Goal: Task Accomplishment & Management: Manage account settings

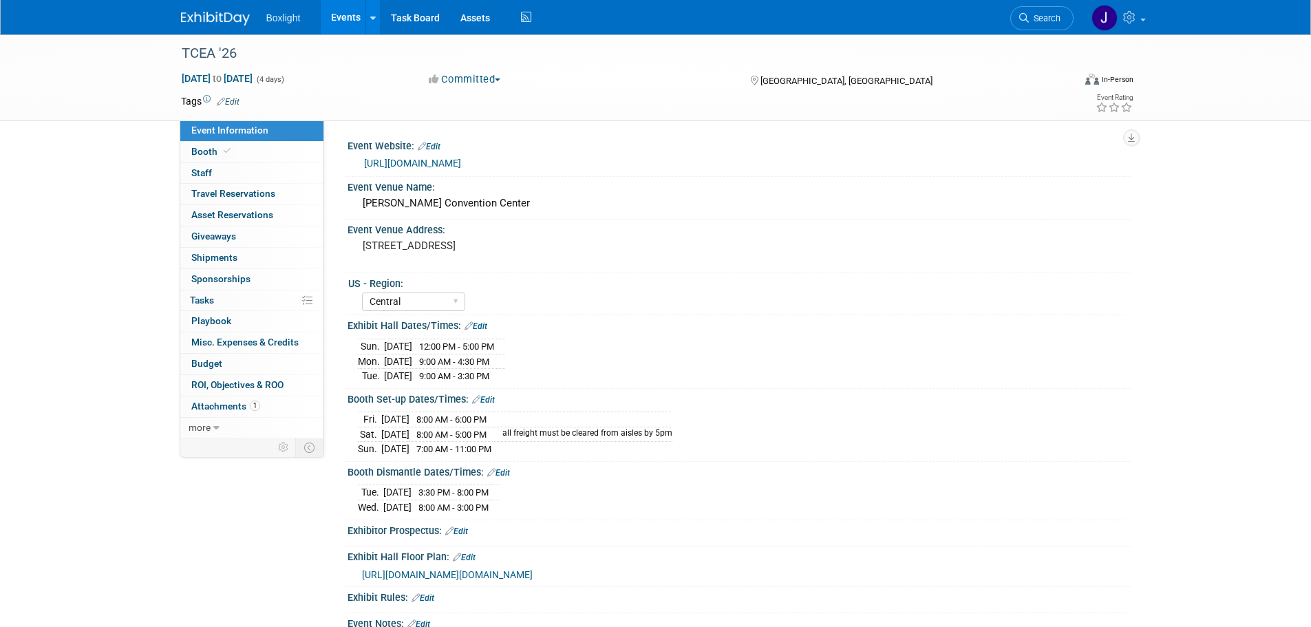
select select "Central"
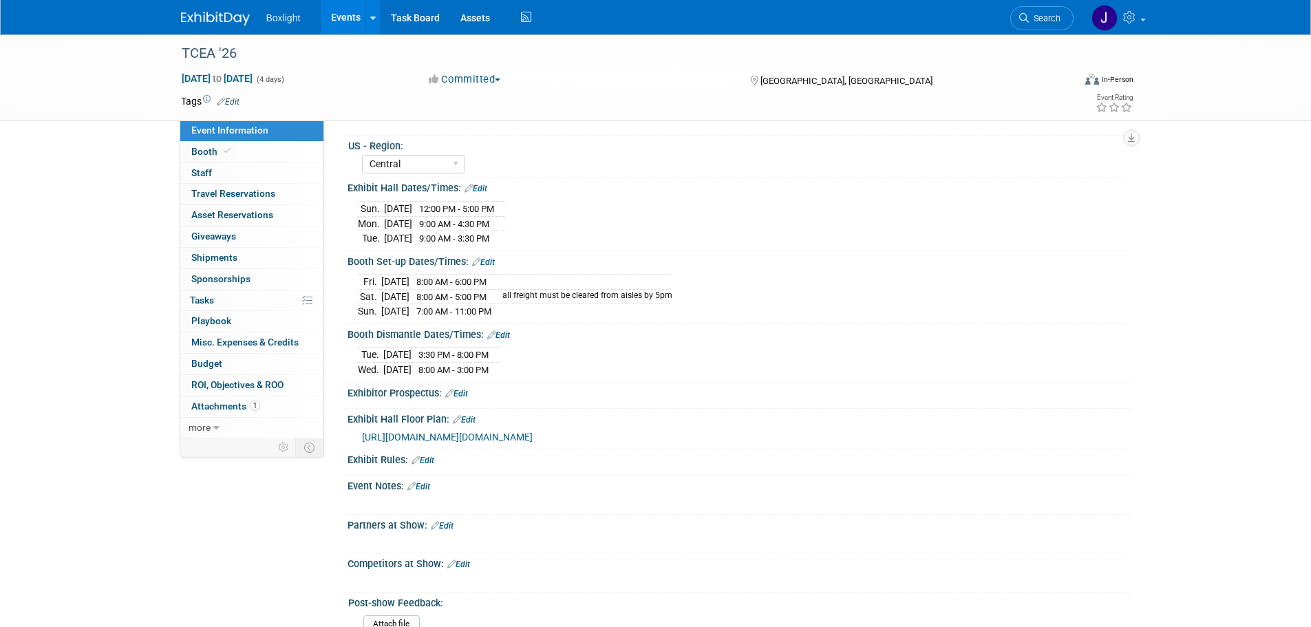
click at [348, 12] on link "Events" at bounding box center [346, 17] width 50 height 34
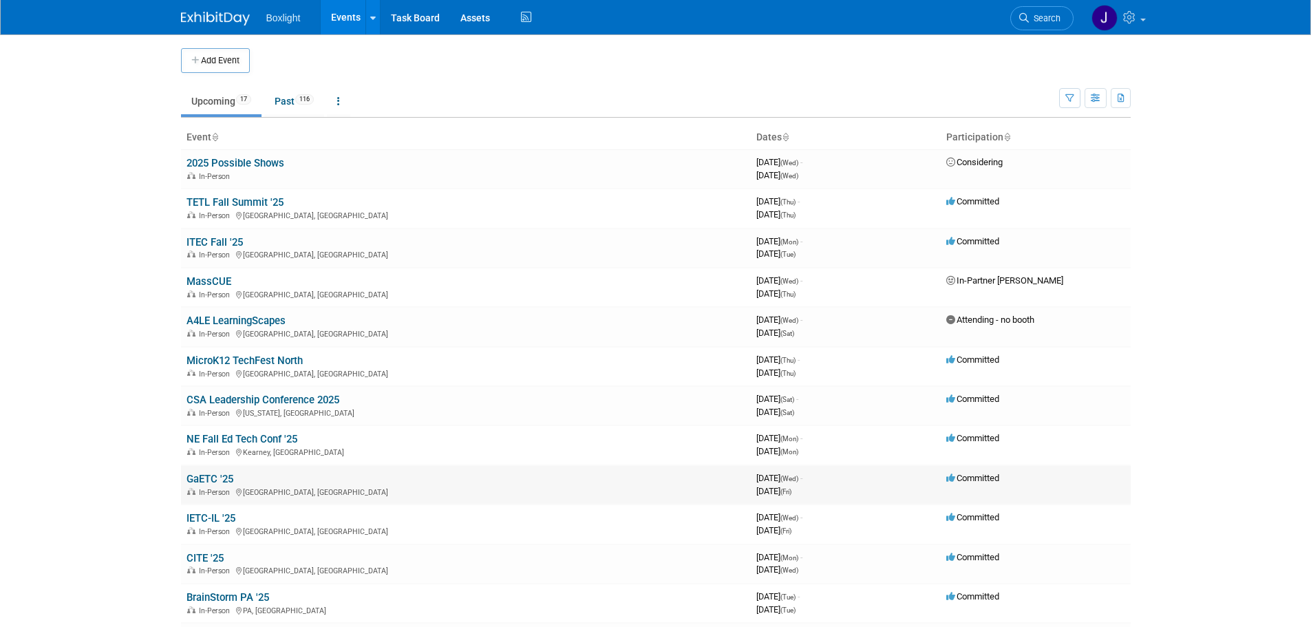
click at [222, 475] on link "GaETC '25" at bounding box center [209, 479] width 47 height 12
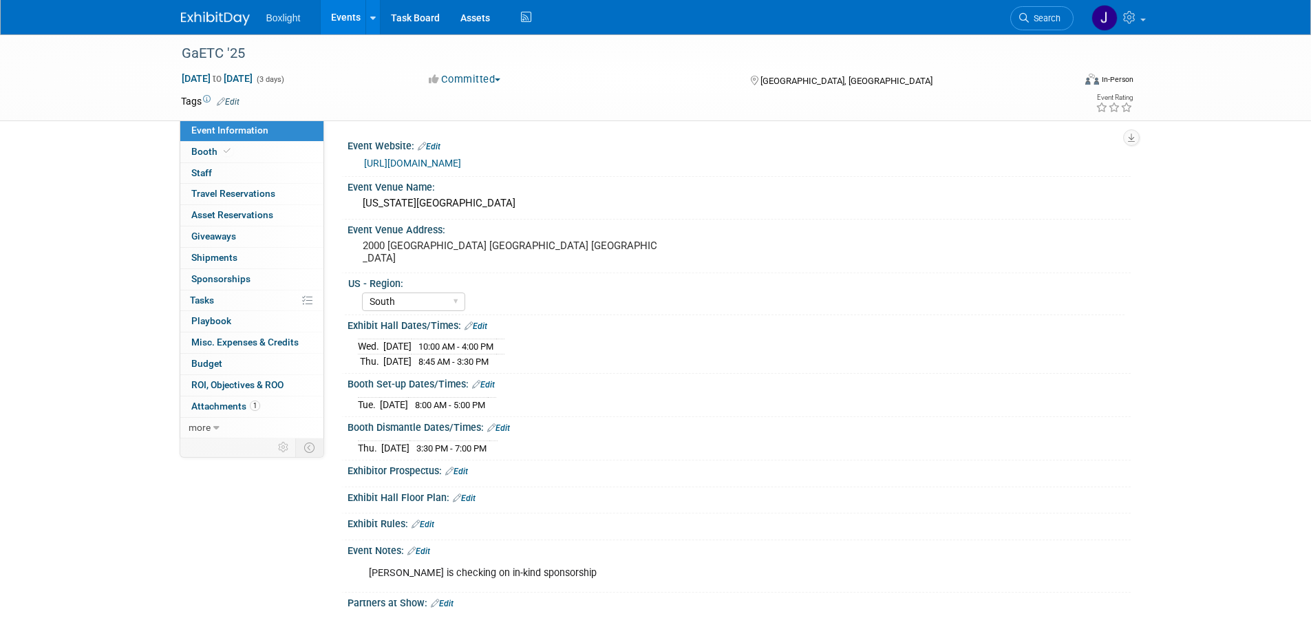
select select "South"
click at [237, 151] on link "Booth" at bounding box center [251, 152] width 143 height 21
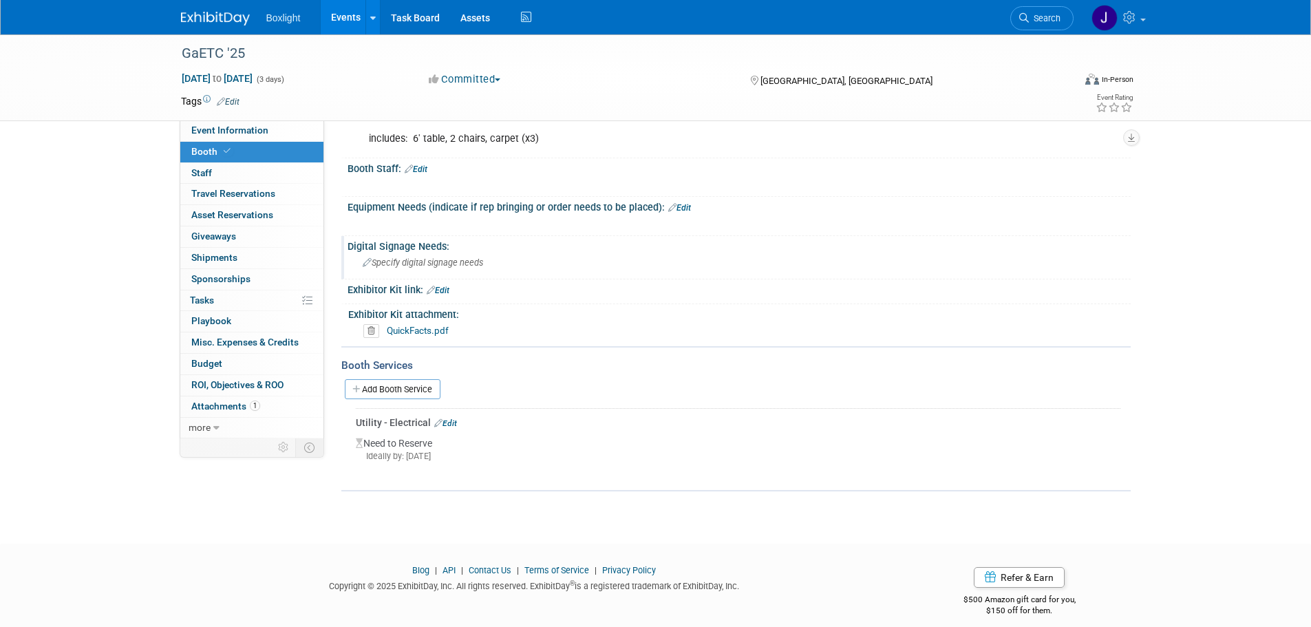
scroll to position [203, 0]
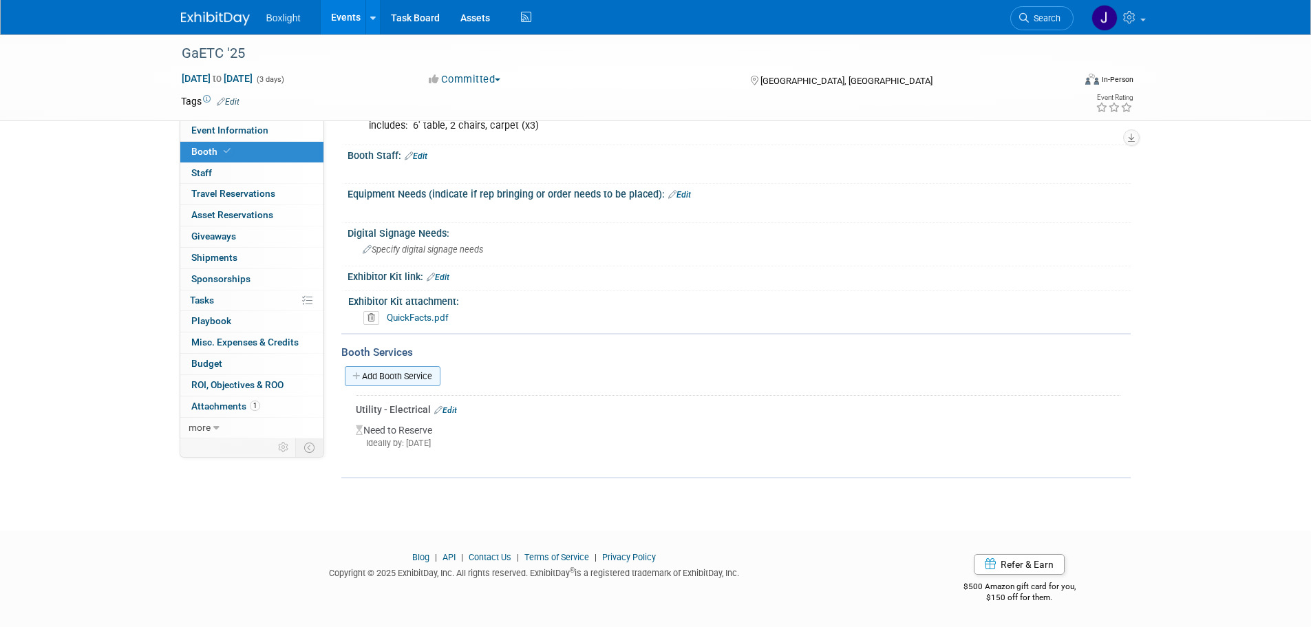
click at [433, 373] on link "Add Booth Service" at bounding box center [393, 376] width 96 height 20
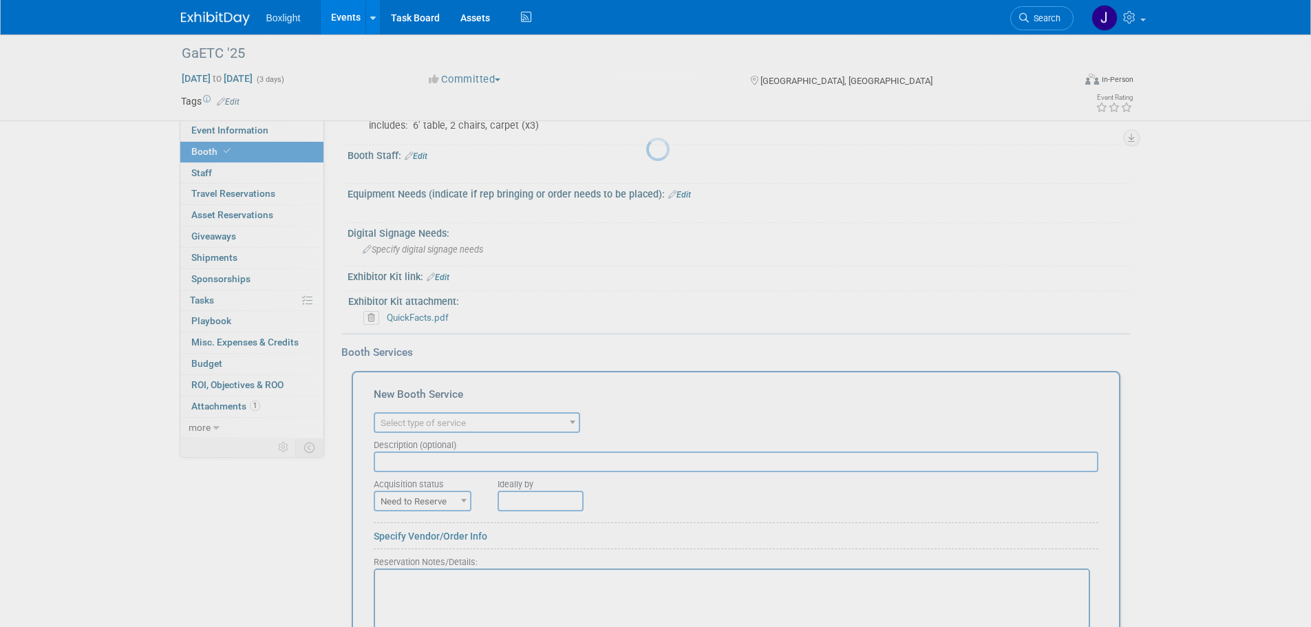
scroll to position [0, 0]
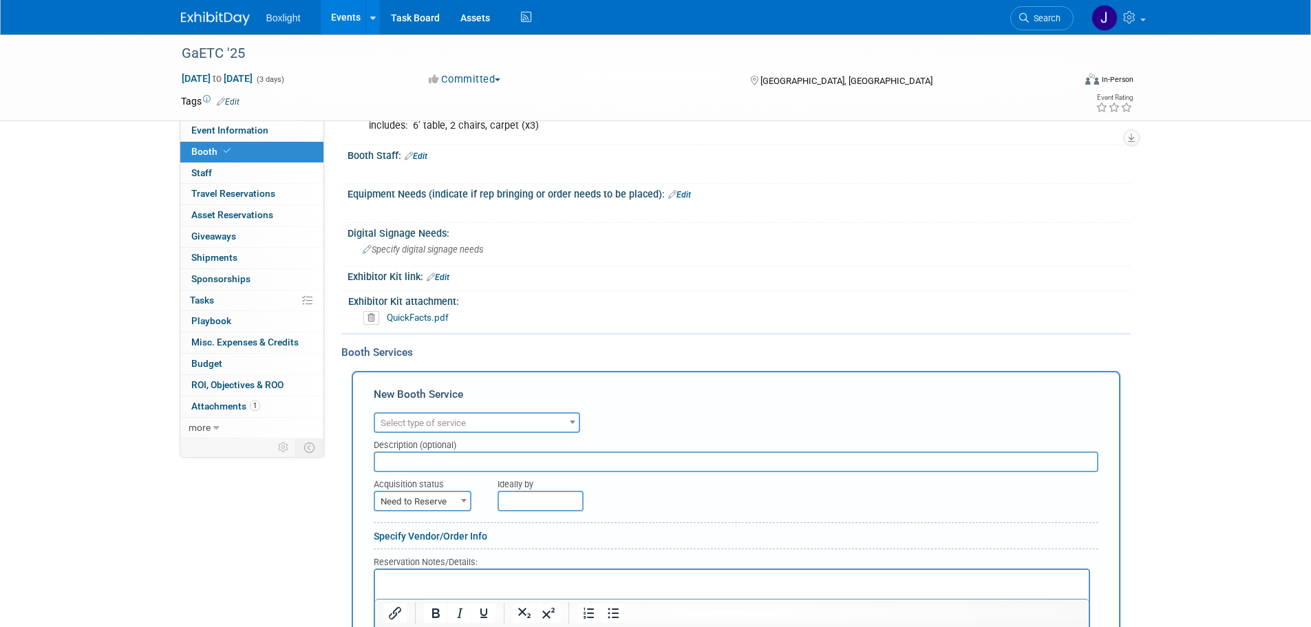
click at [436, 420] on span "Select type of service" at bounding box center [423, 423] width 85 height 10
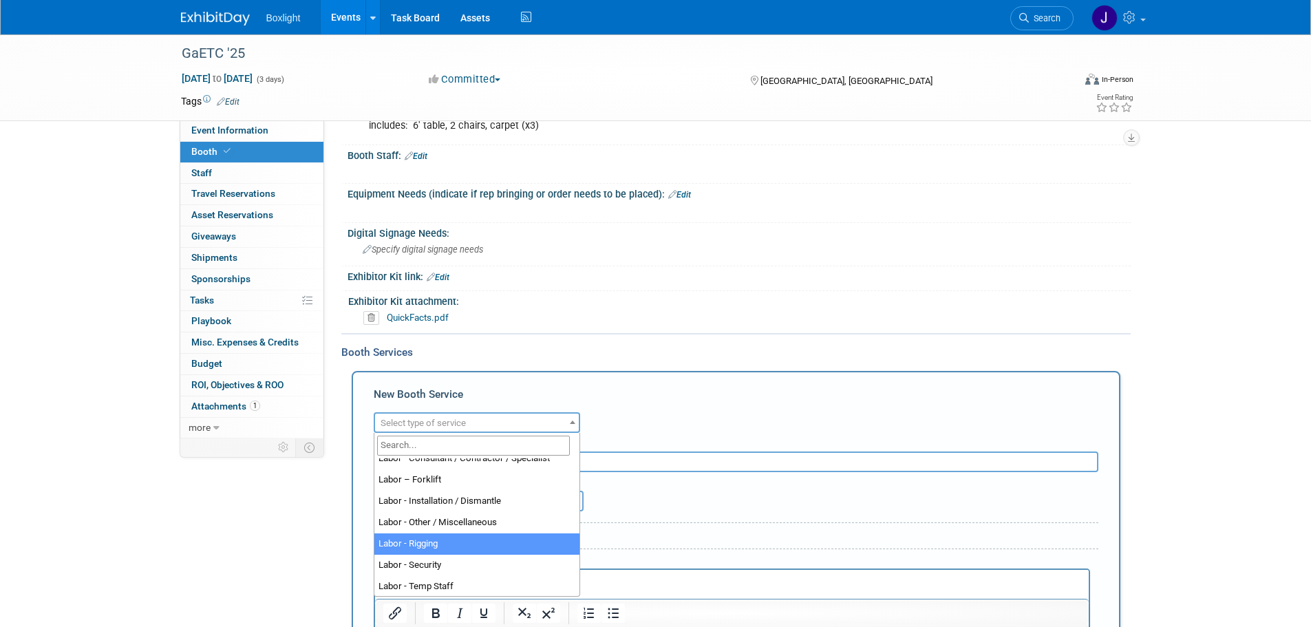
scroll to position [206, 0]
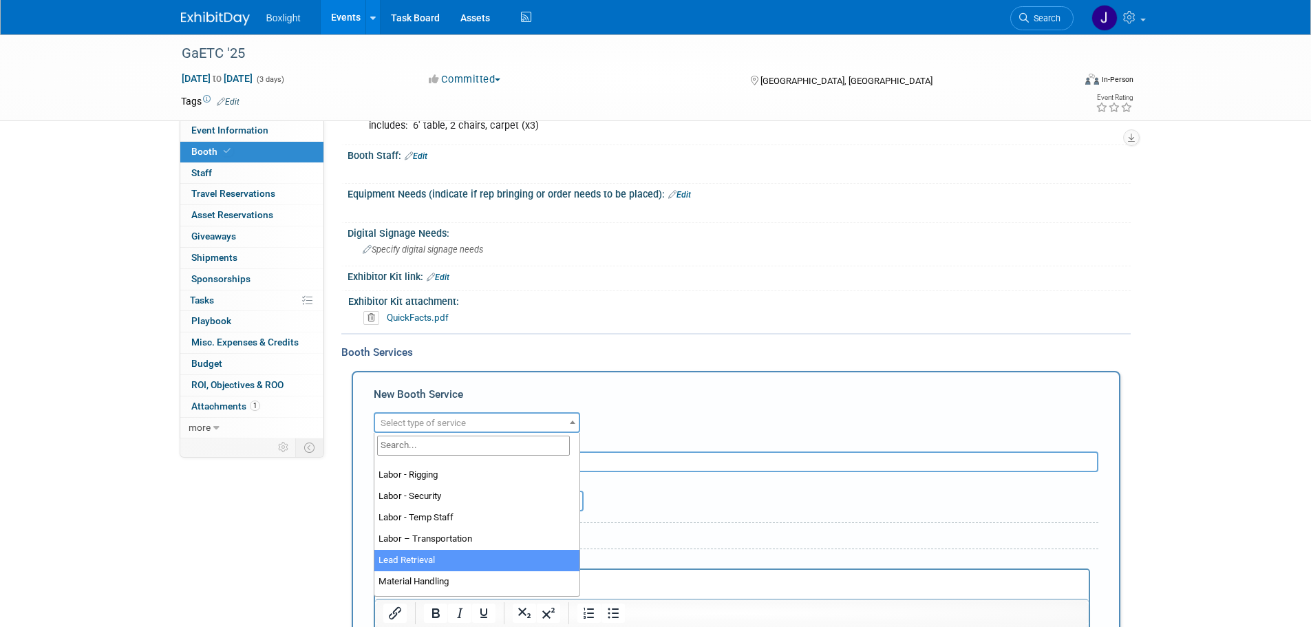
select select "7"
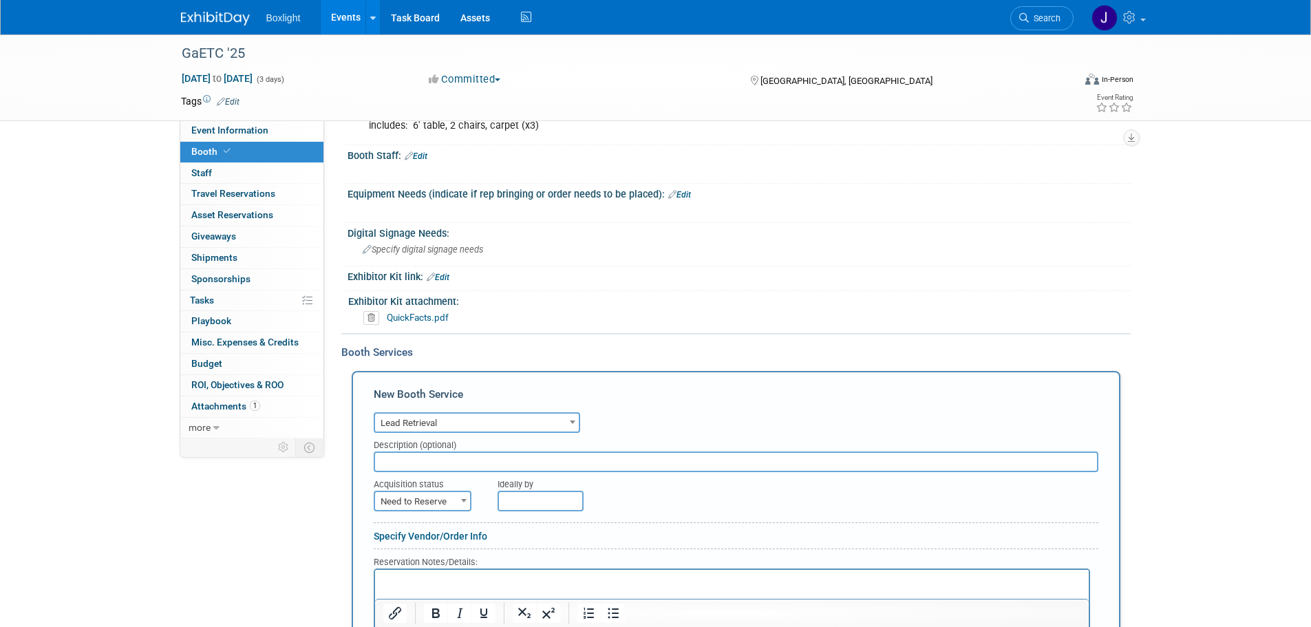
click at [448, 459] on input "text" at bounding box center [736, 461] width 725 height 21
type input "3 license bundle"
click at [447, 506] on span "Need to Reserve" at bounding box center [422, 501] width 95 height 19
select select "2"
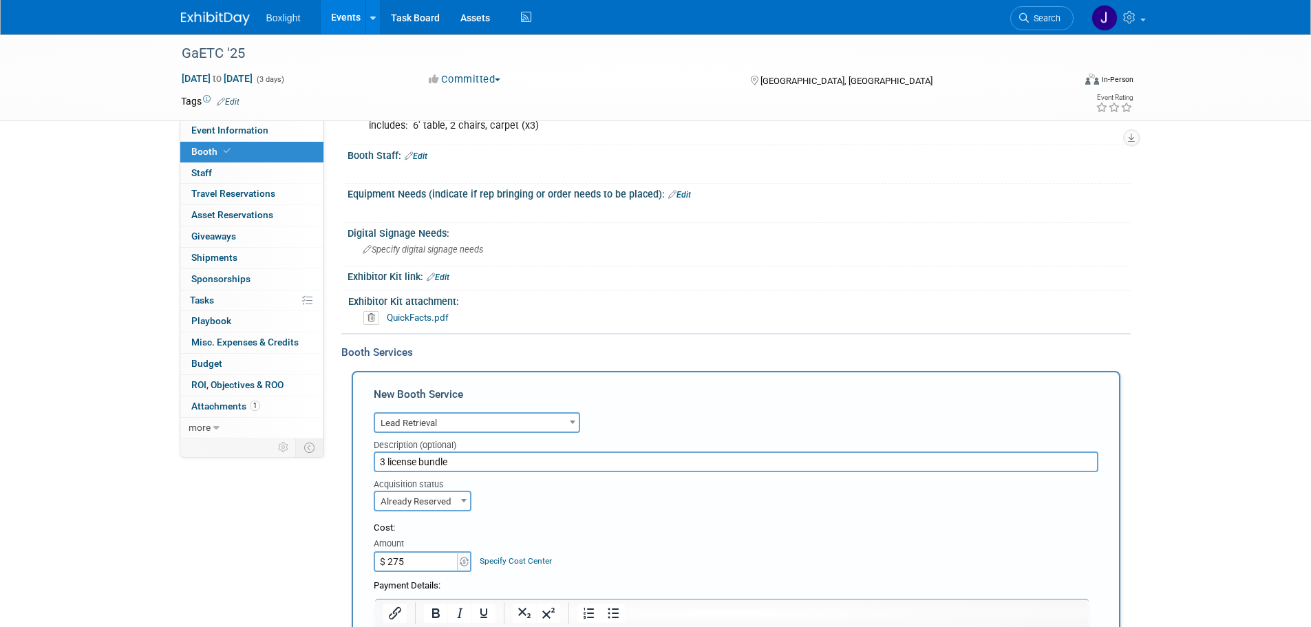
type input "$ 275.00"
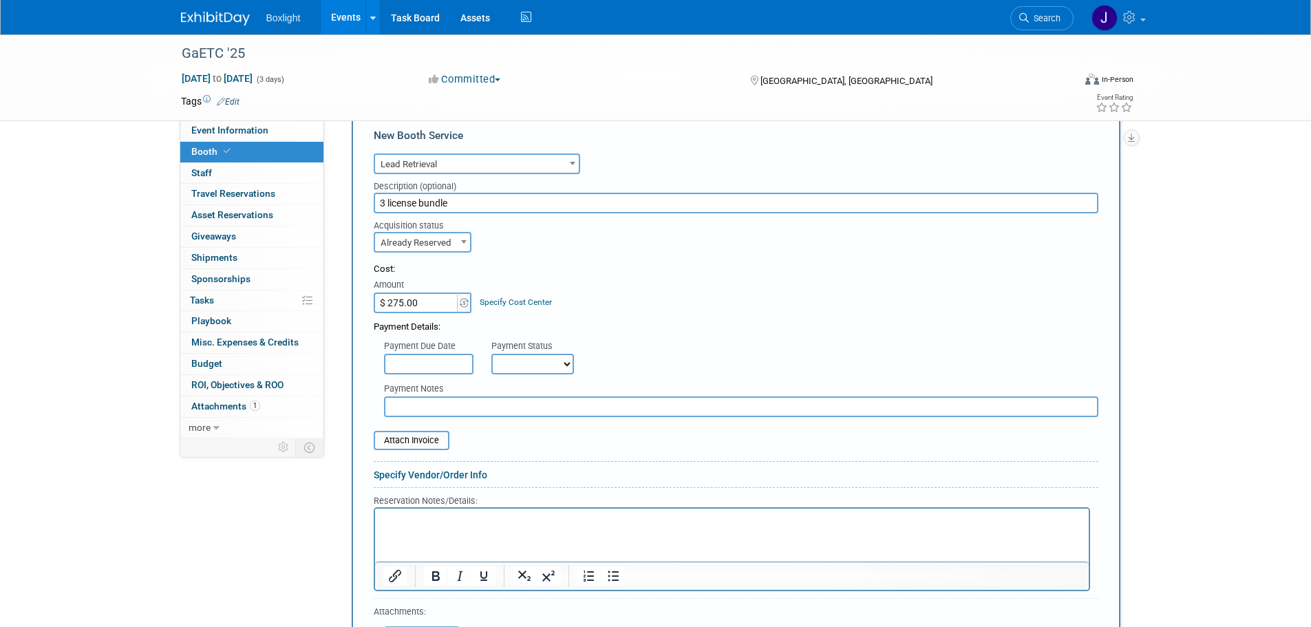
scroll to position [616, 0]
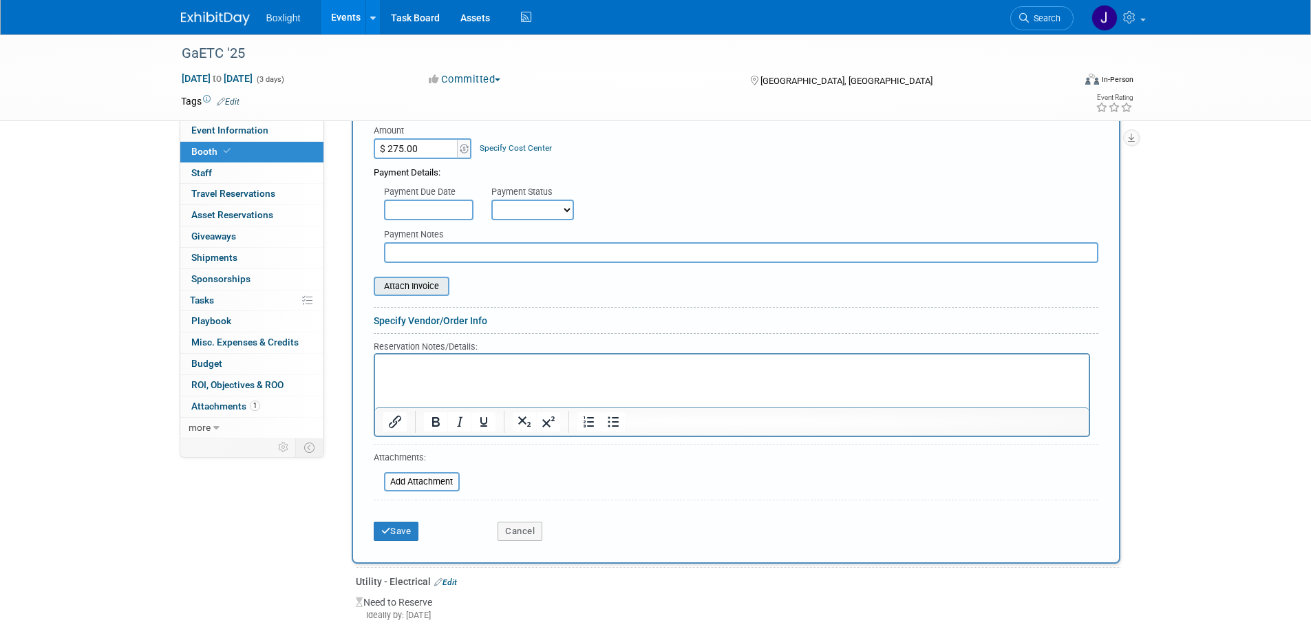
click at [418, 284] on input "file" at bounding box center [366, 286] width 164 height 17
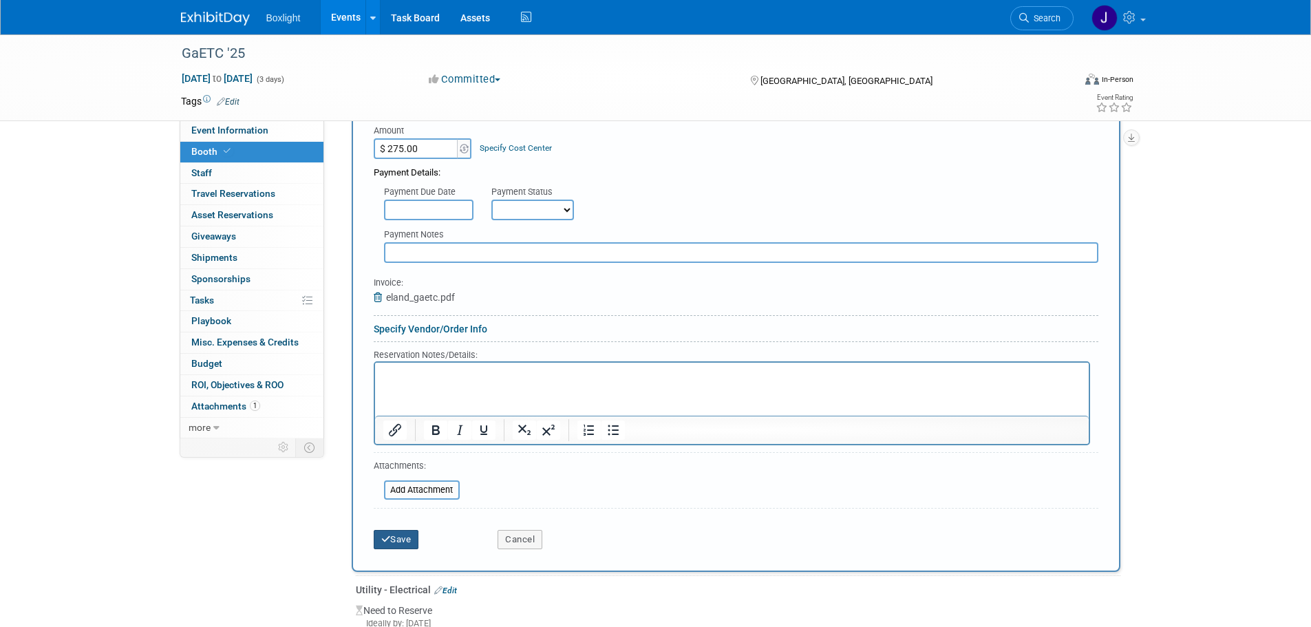
click at [414, 536] on button "Save" at bounding box center [396, 539] width 45 height 19
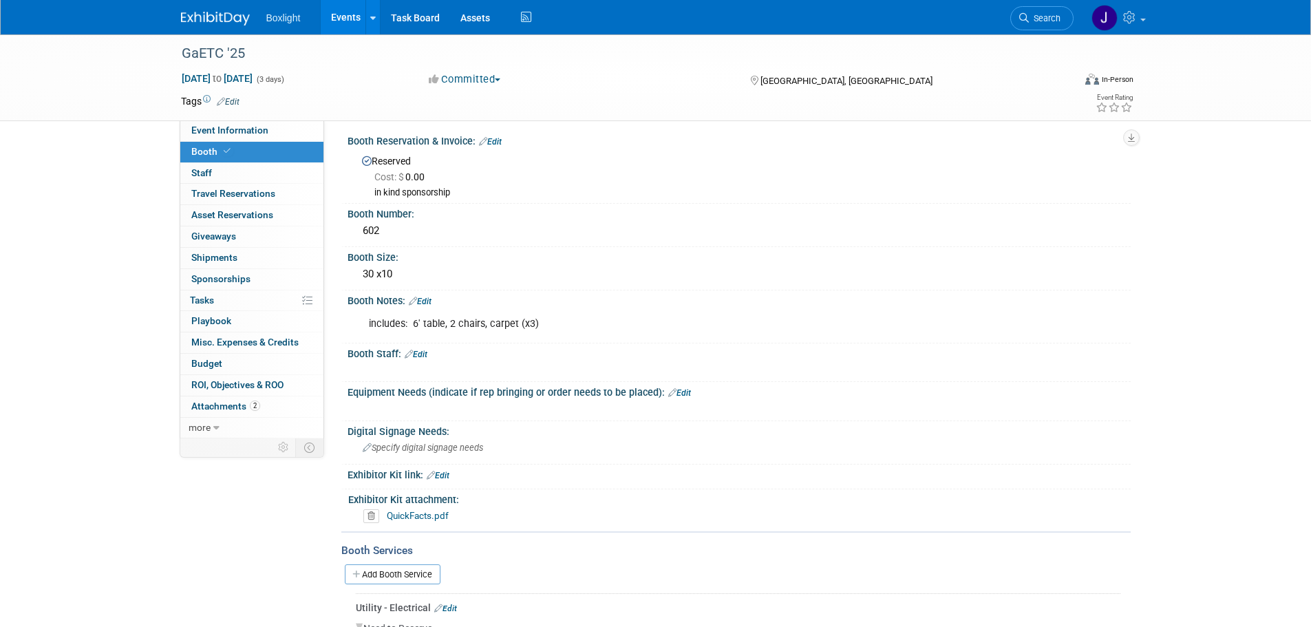
scroll to position [0, 0]
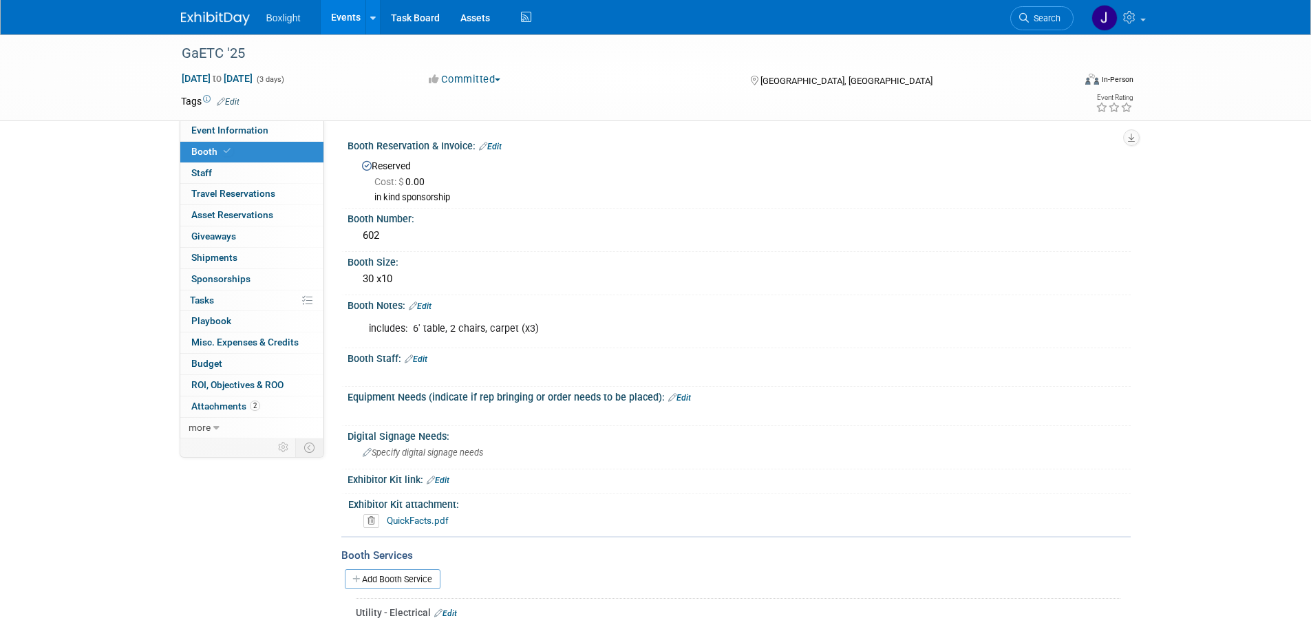
click at [682, 398] on link "Edit" at bounding box center [679, 398] width 23 height 10
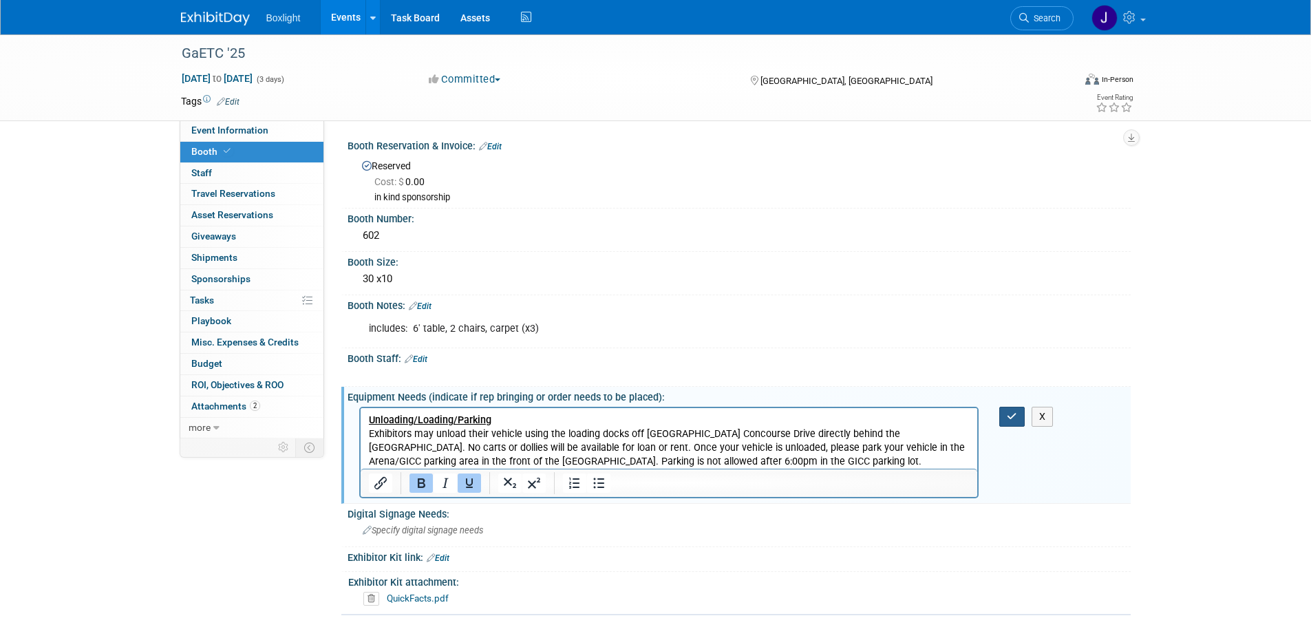
click at [1014, 413] on icon "button" at bounding box center [1012, 416] width 10 height 10
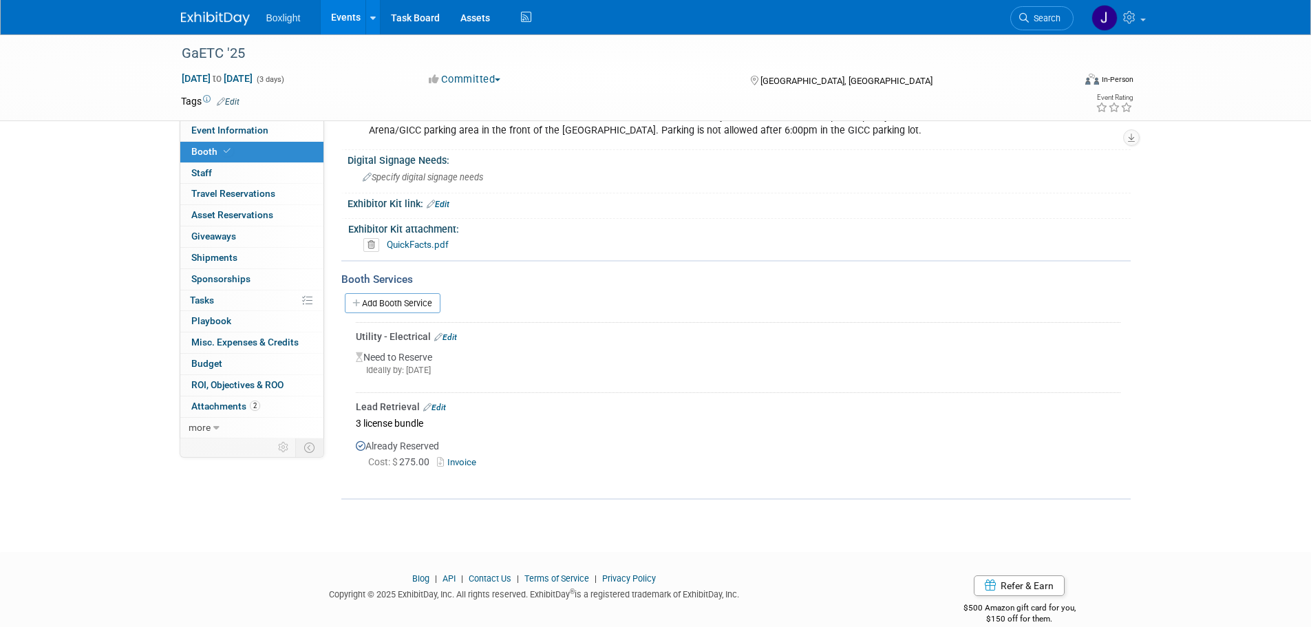
scroll to position [352, 0]
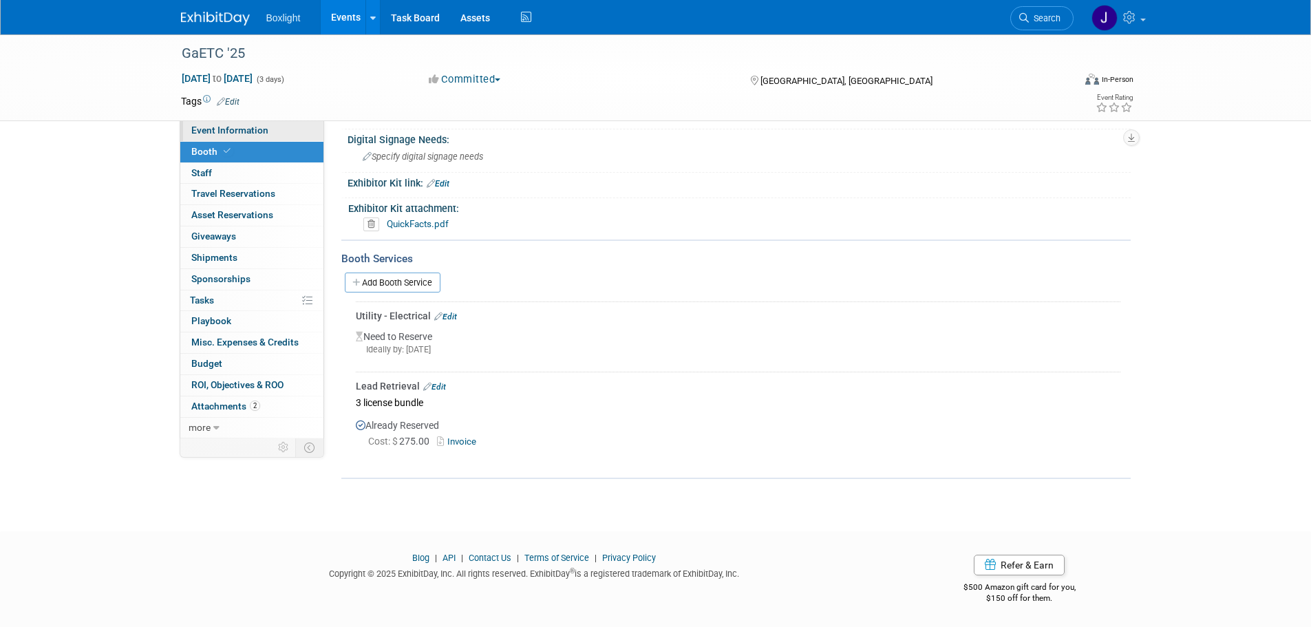
click at [205, 131] on span "Event Information" at bounding box center [229, 130] width 77 height 11
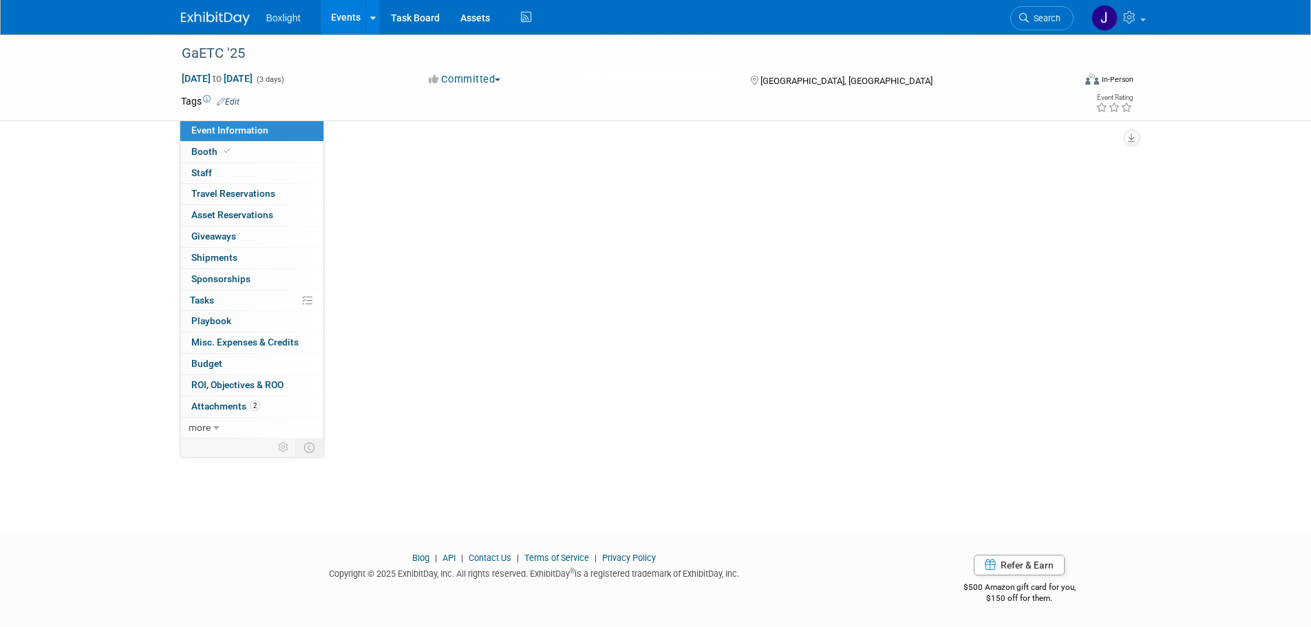
scroll to position [0, 0]
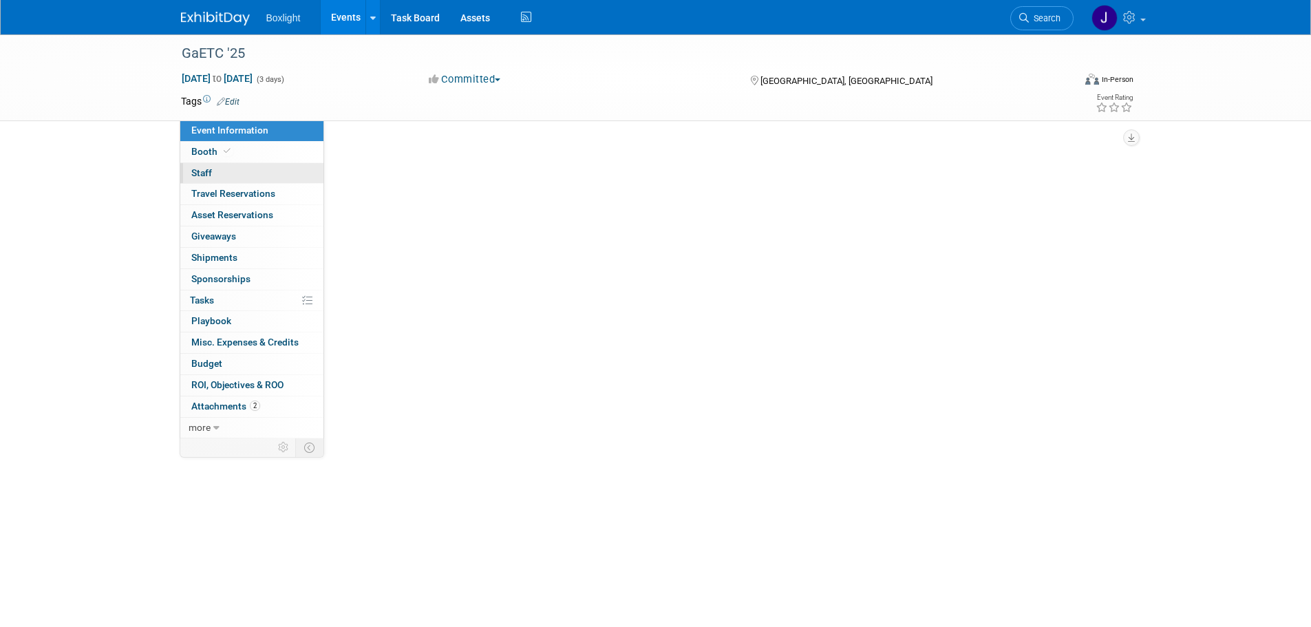
select select "South"
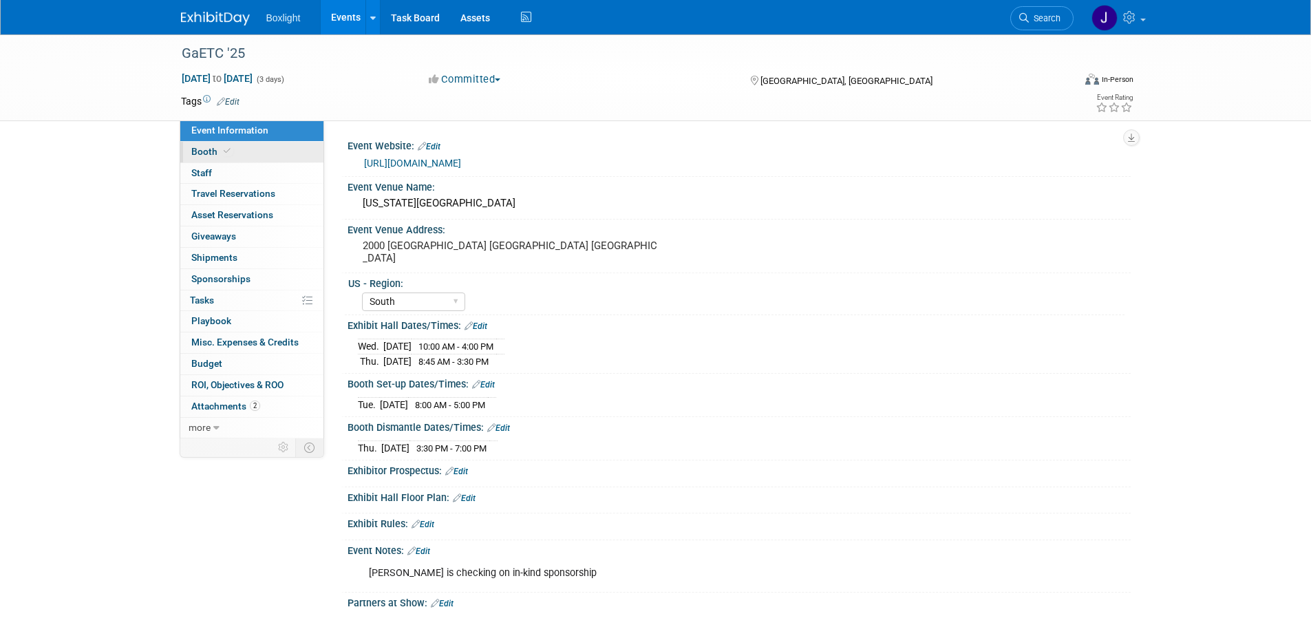
click at [193, 158] on link "Booth" at bounding box center [251, 152] width 143 height 21
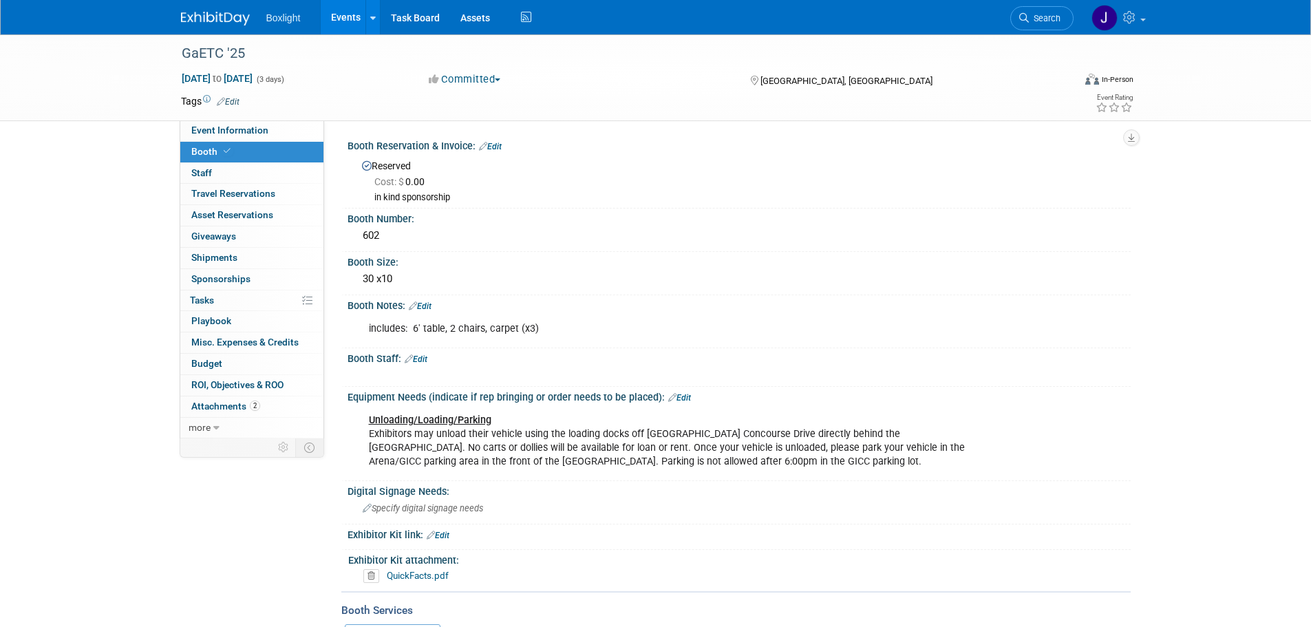
click at [347, 24] on link "Events" at bounding box center [346, 17] width 50 height 34
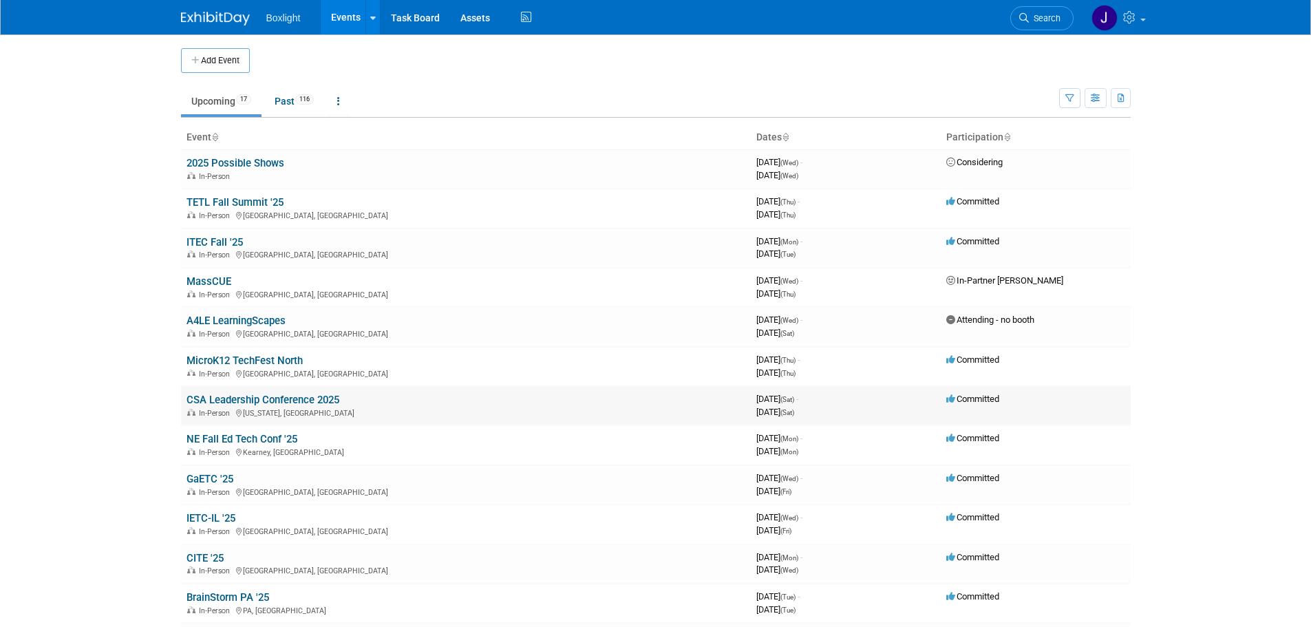
scroll to position [69, 0]
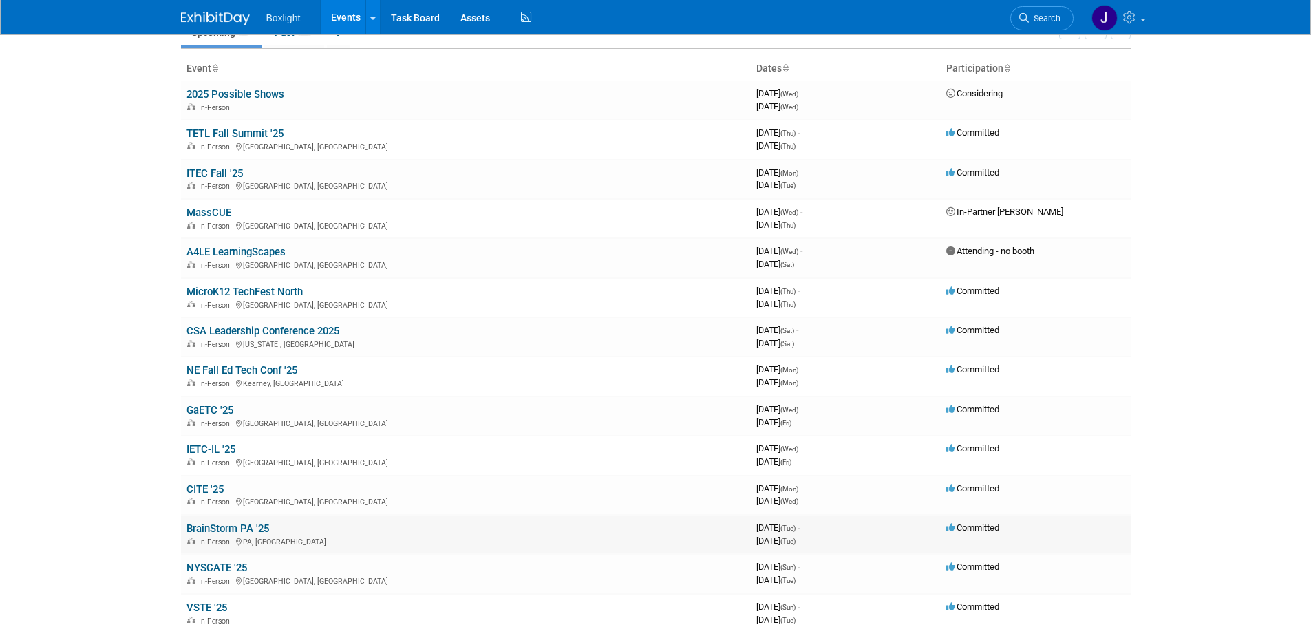
click at [222, 525] on link "BrainStorm PA '25" at bounding box center [227, 528] width 83 height 12
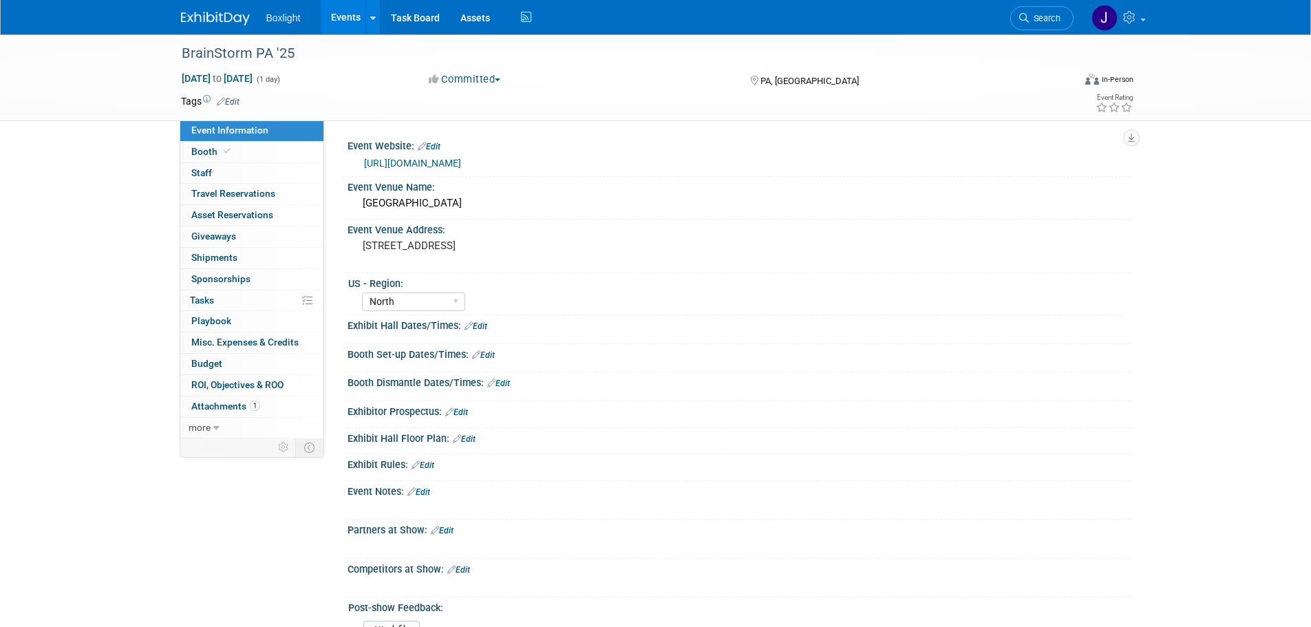
select select "North"
click at [211, 153] on span "Booth" at bounding box center [212, 151] width 42 height 11
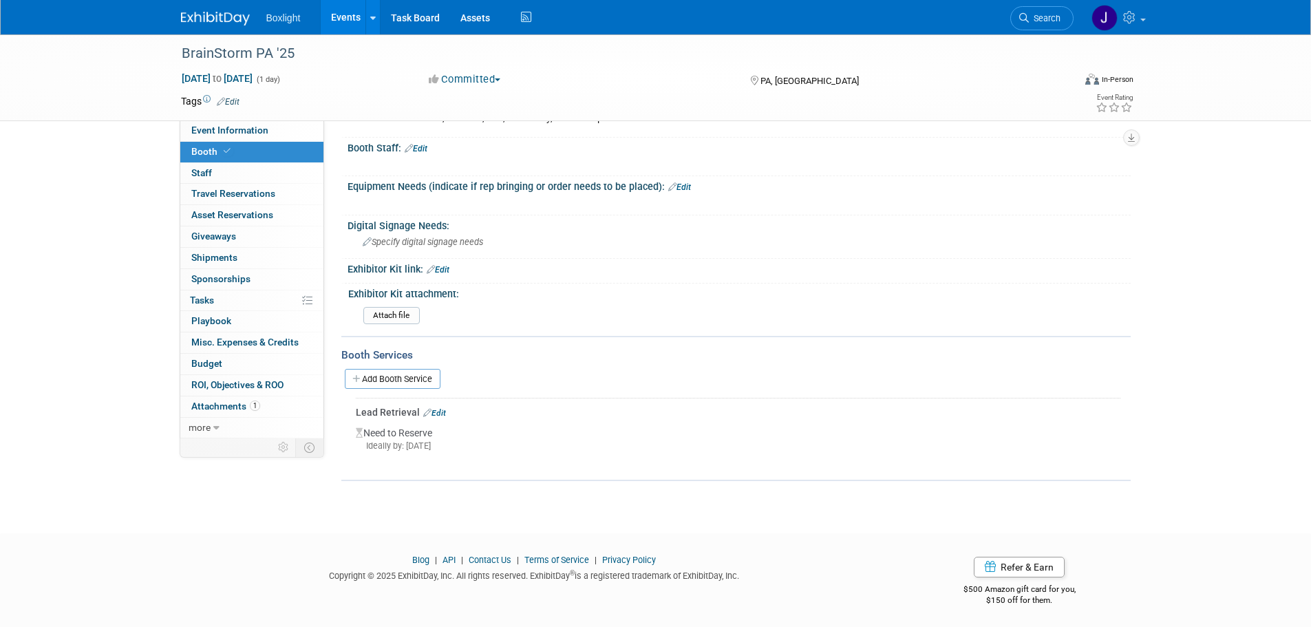
scroll to position [227, 0]
click at [345, 25] on link "Events" at bounding box center [346, 17] width 50 height 34
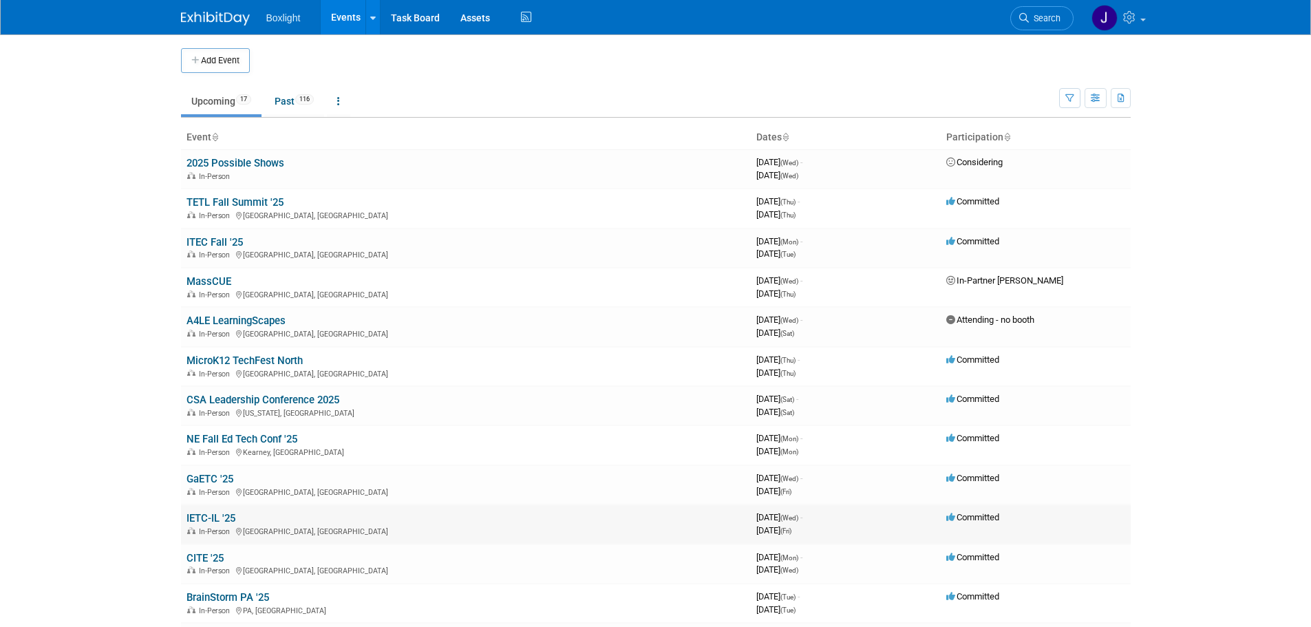
scroll to position [69, 0]
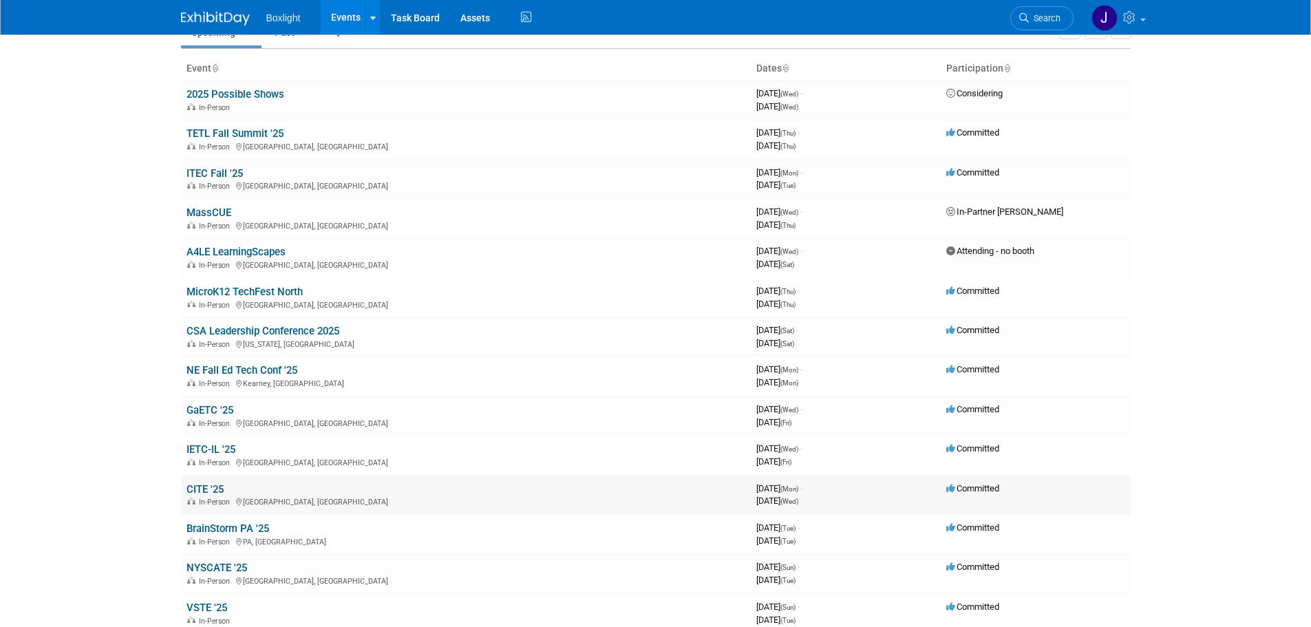
click at [197, 489] on link "CITE '25" at bounding box center [204, 489] width 37 height 12
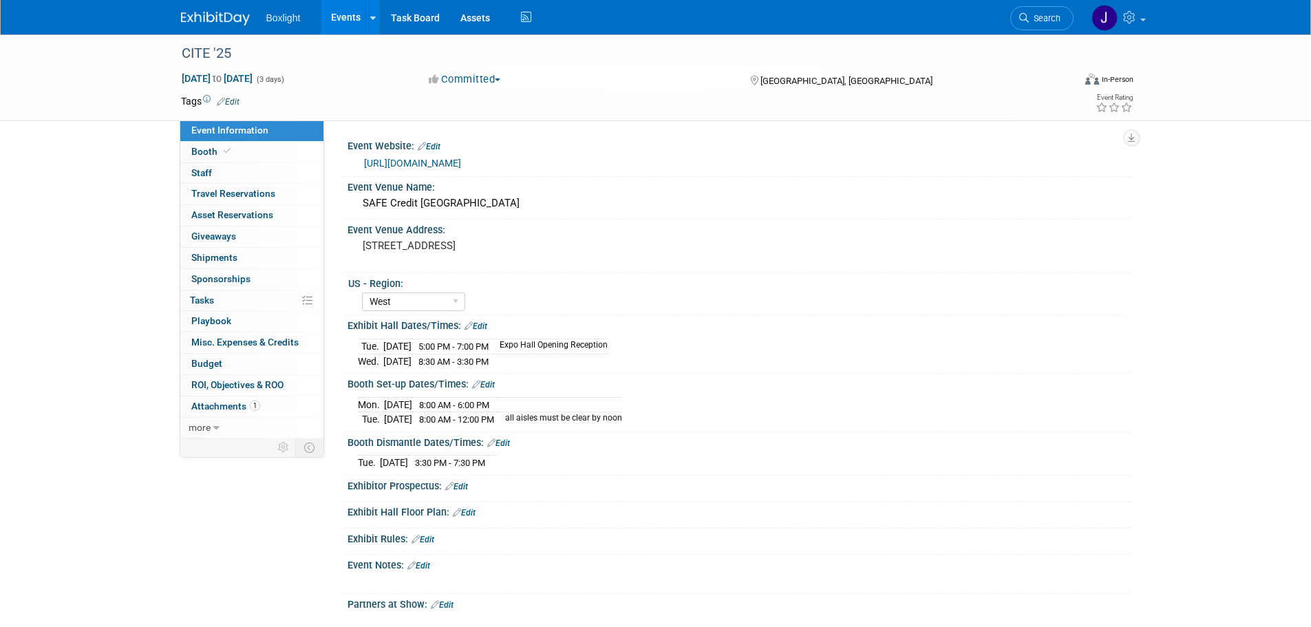
select select "West"
click at [345, 21] on link "Events" at bounding box center [346, 17] width 50 height 34
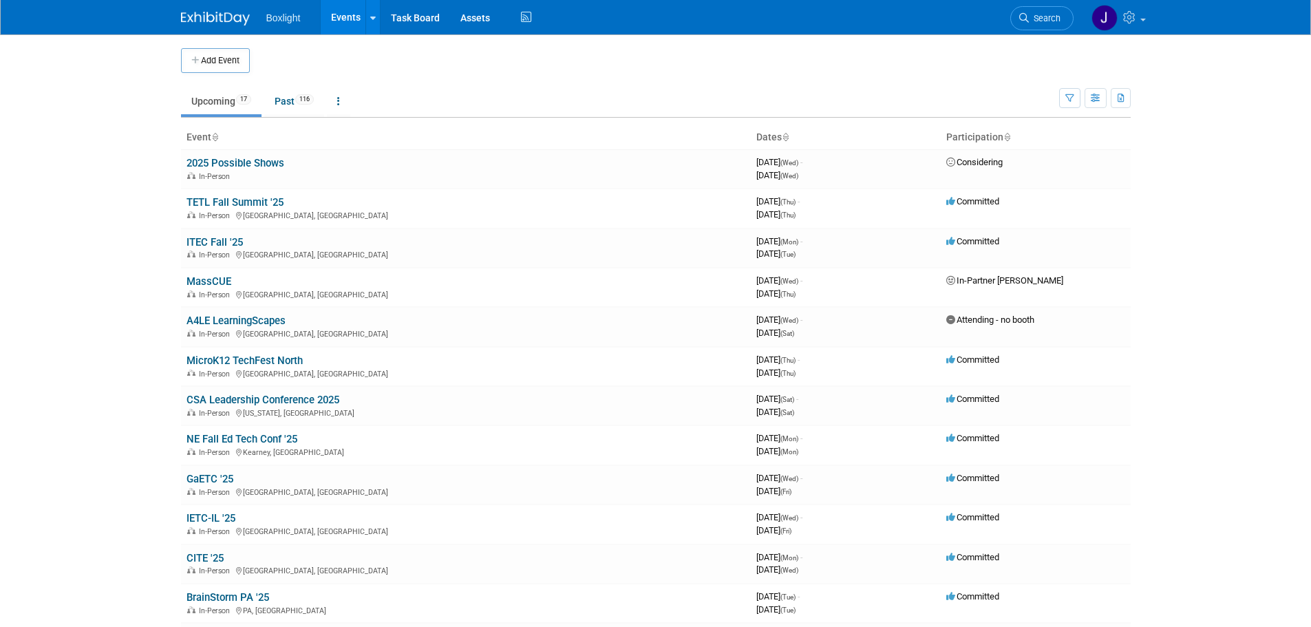
click at [249, 592] on link "BrainStorm PA '25" at bounding box center [227, 597] width 83 height 12
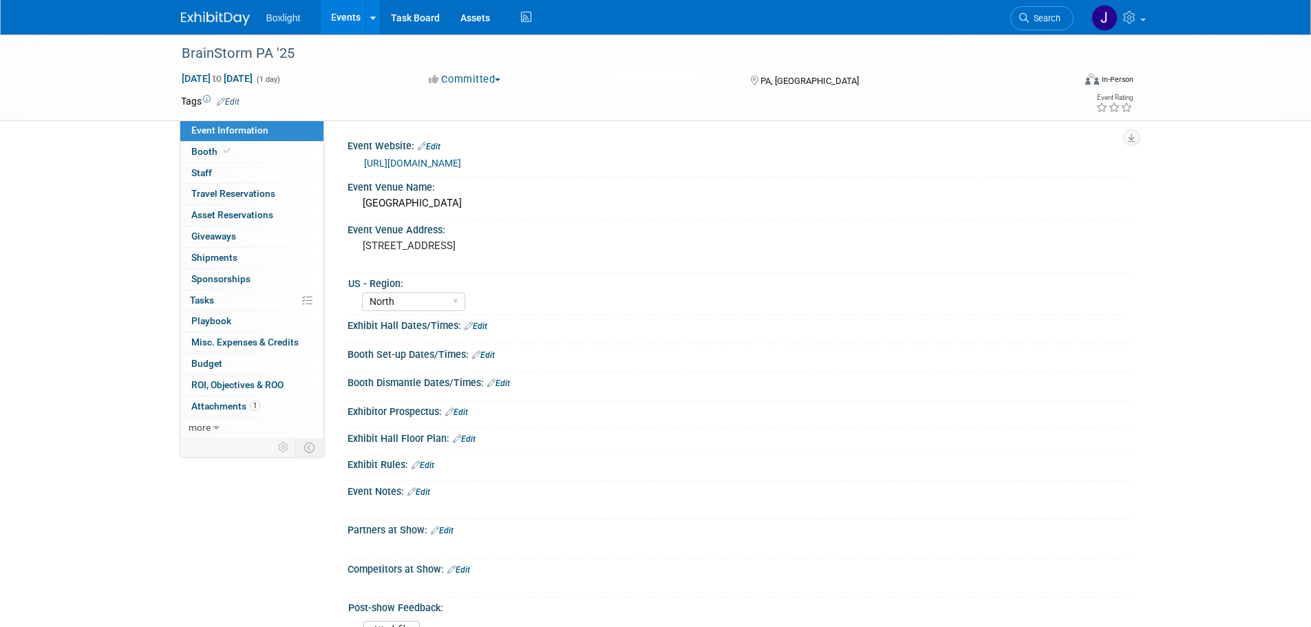
select select "North"
click at [480, 329] on link "Edit" at bounding box center [475, 326] width 23 height 10
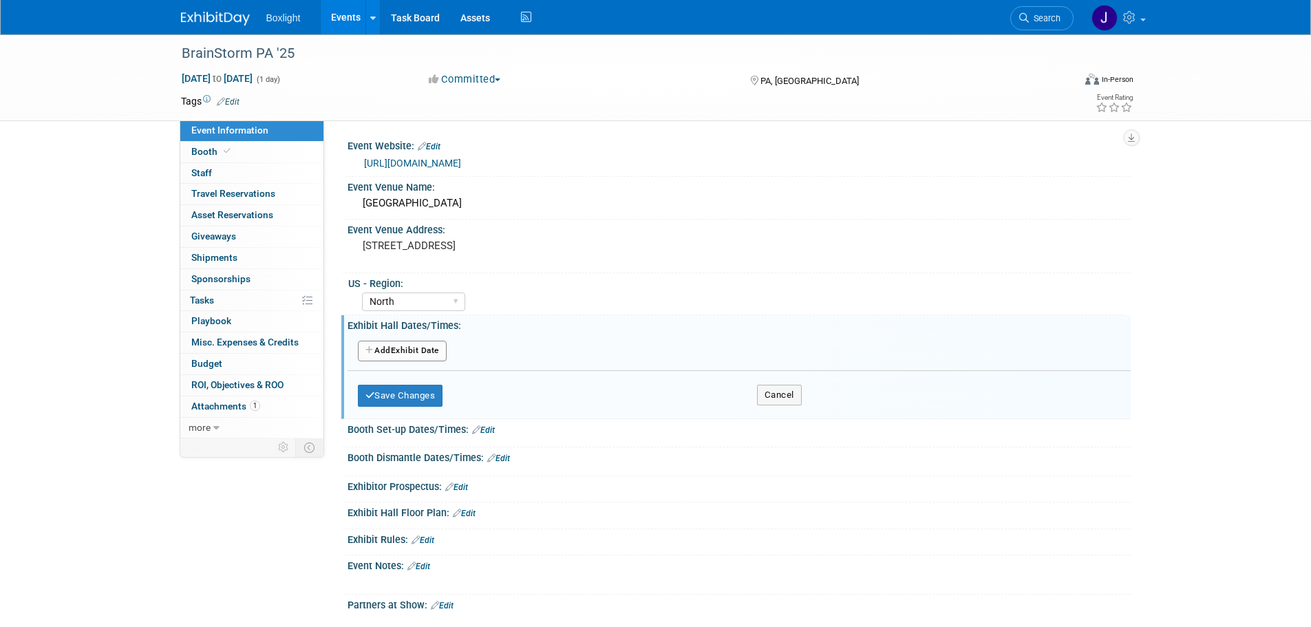
click at [429, 350] on button "Add Another Exhibit Date" at bounding box center [402, 351] width 89 height 21
select select "10"
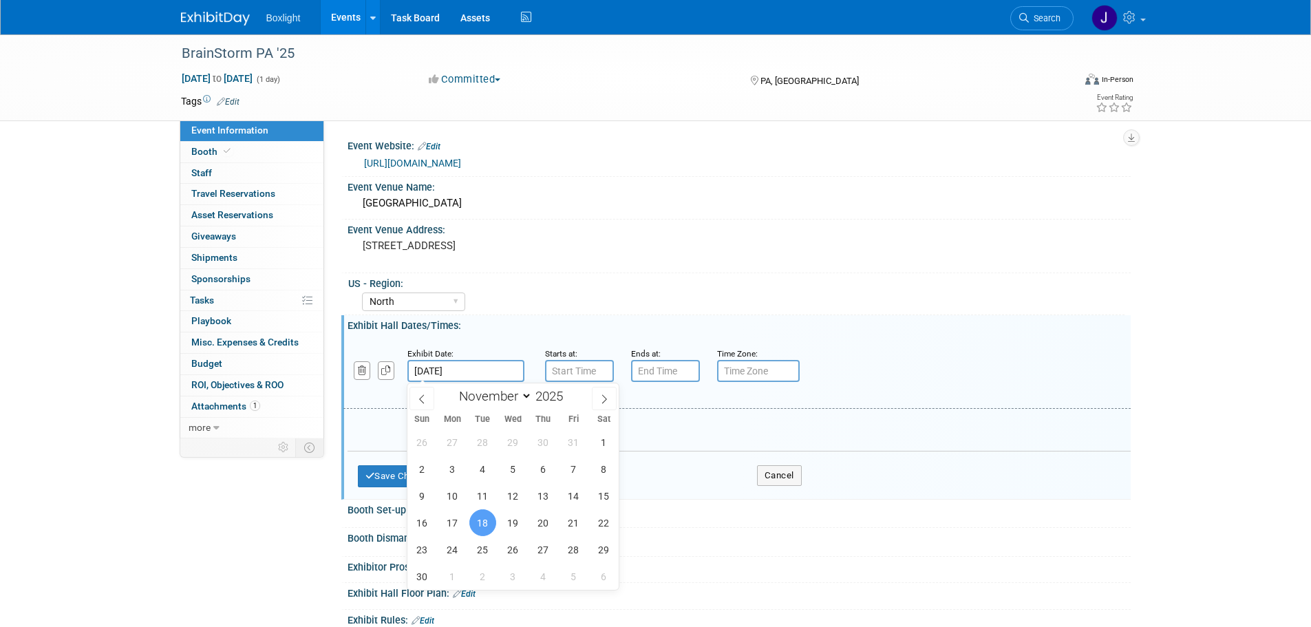
click at [495, 369] on input "Nov 18, 2025" at bounding box center [465, 371] width 117 height 22
click at [453, 522] on span "17" at bounding box center [452, 522] width 27 height 27
type input "Nov 17, 2025"
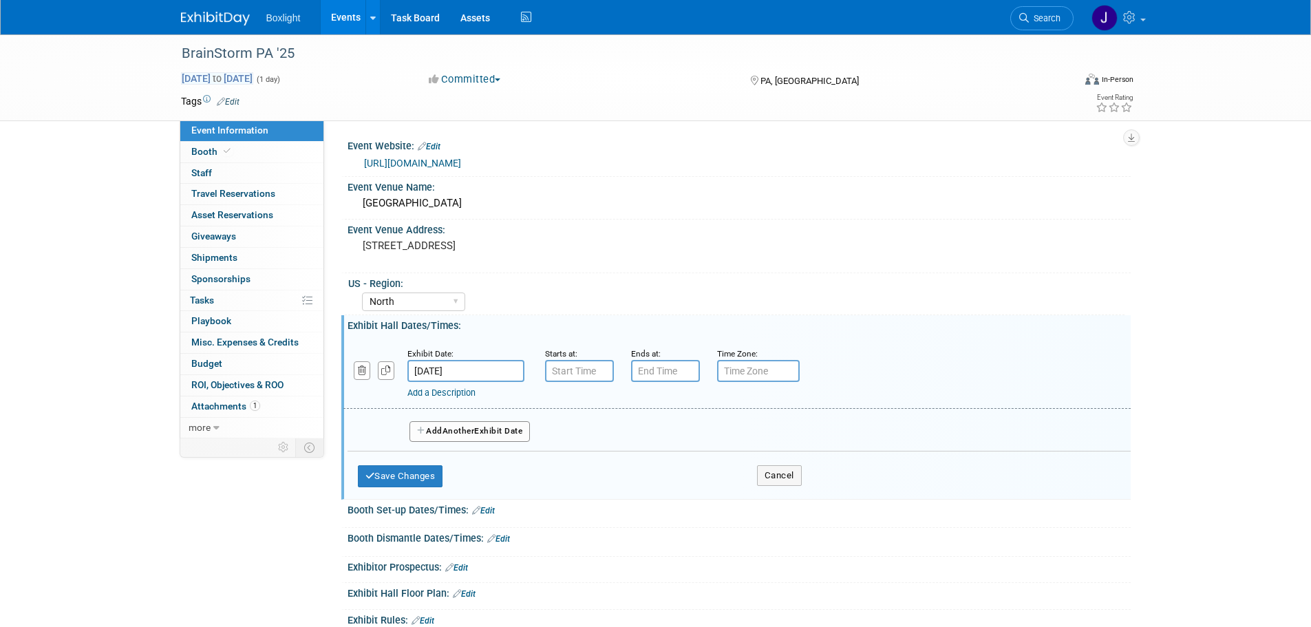
click at [253, 73] on span "Nov 18, 2025 to Nov 18, 2025" at bounding box center [217, 78] width 72 height 12
type input "Nov 18, 2025"
select select "10"
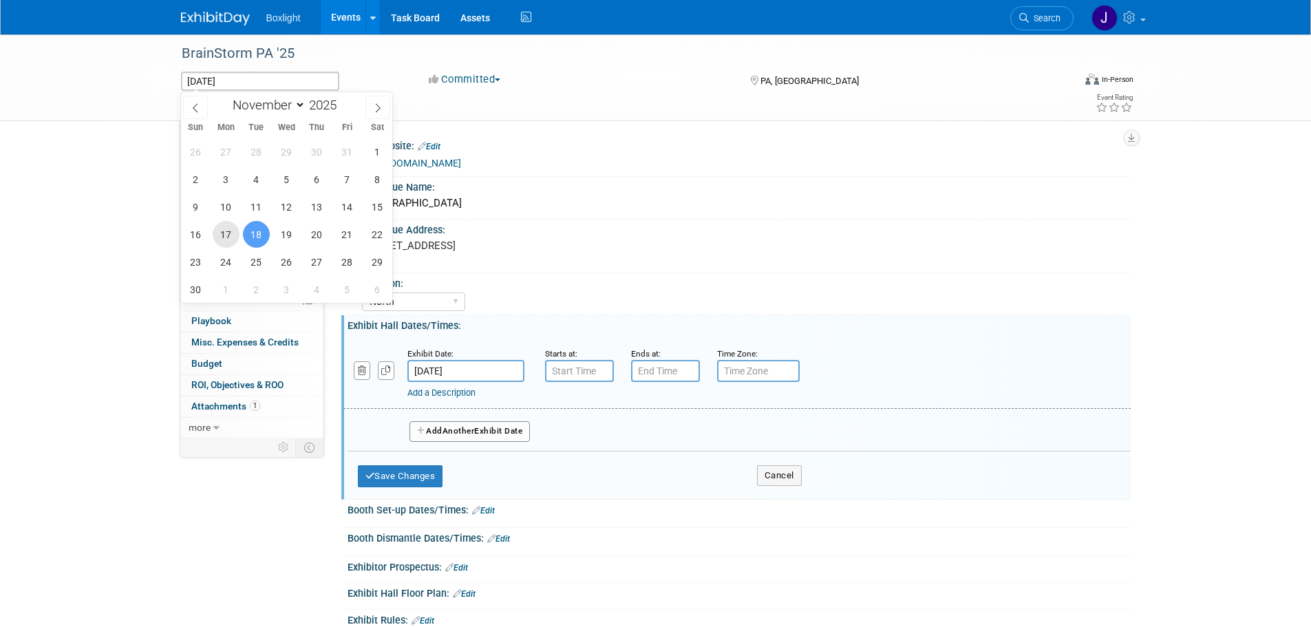
click at [231, 235] on span "17" at bounding box center [226, 234] width 27 height 27
type input "Nov 17, 2025"
click at [231, 235] on span "17" at bounding box center [226, 234] width 27 height 27
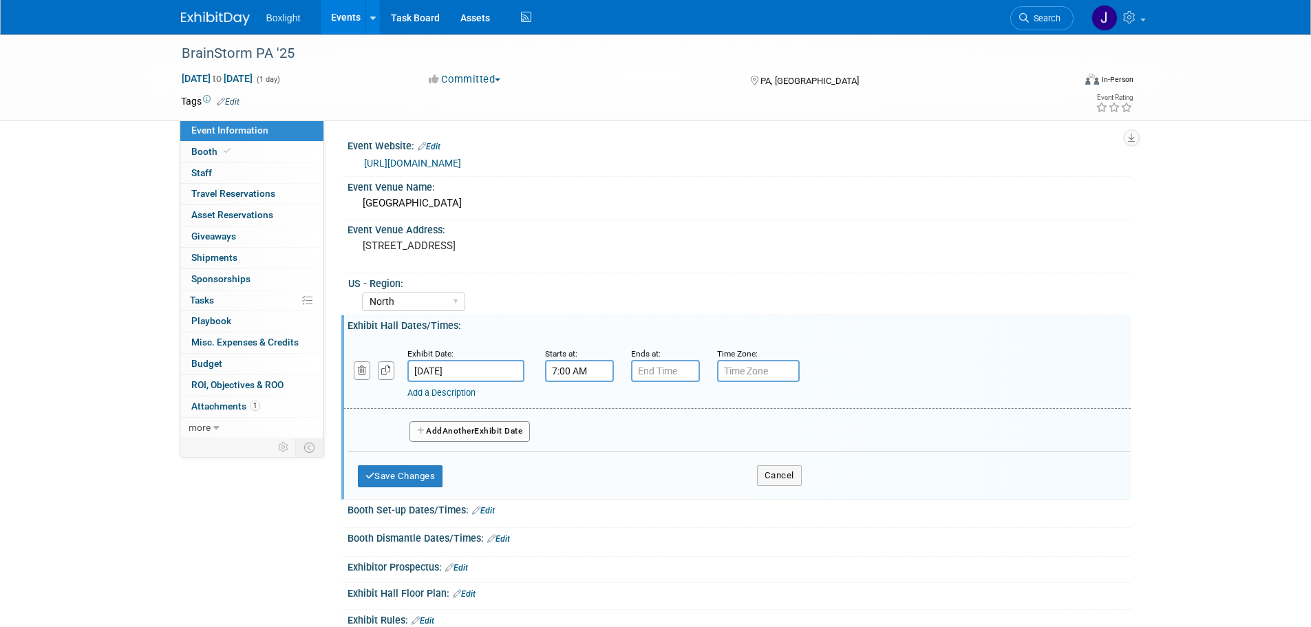
click at [563, 369] on input "7:00 AM" at bounding box center [579, 371] width 69 height 22
click at [574, 403] on span at bounding box center [577, 405] width 24 height 24
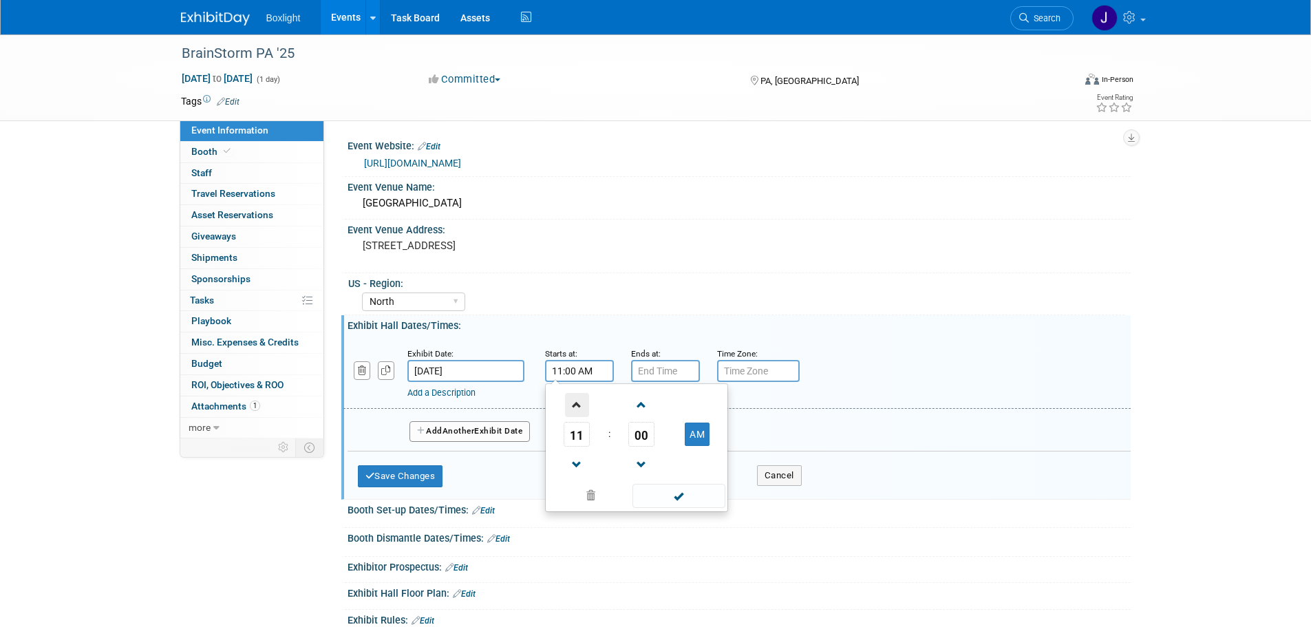
click at [574, 403] on span at bounding box center [577, 405] width 24 height 24
type input "12:00 PM"
click at [654, 372] on input "7:00 PM" at bounding box center [665, 371] width 69 height 22
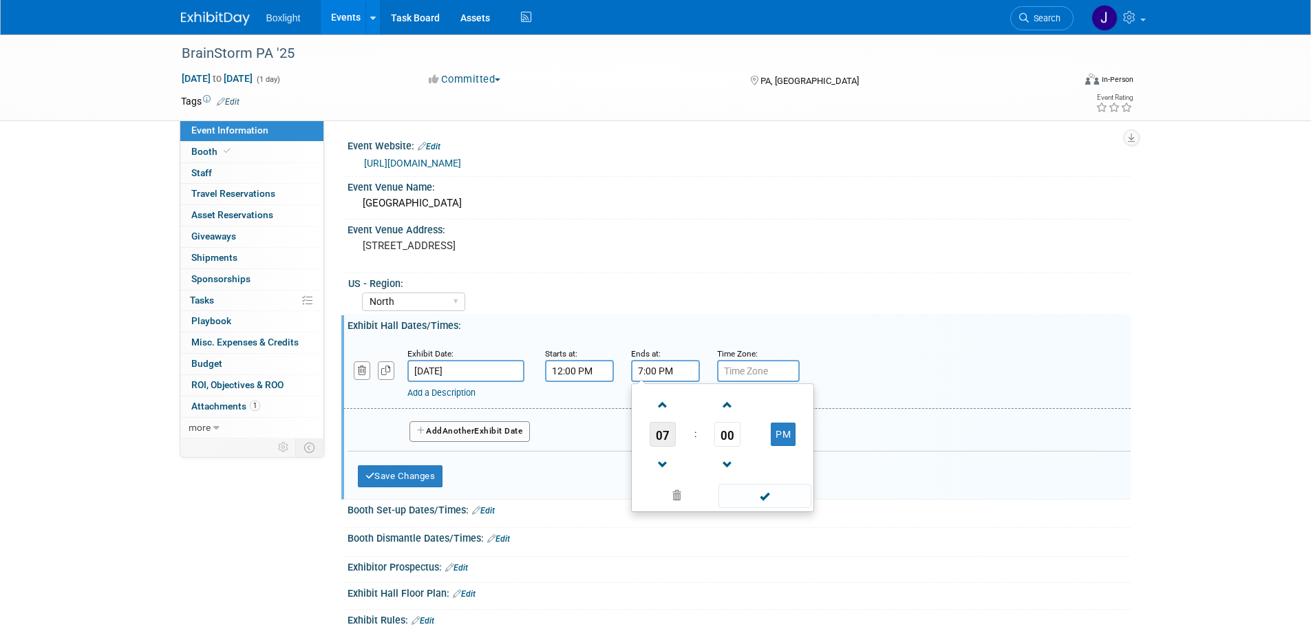
click at [667, 433] on span "07" at bounding box center [663, 434] width 26 height 25
click at [784, 406] on td "03" at bounding box center [789, 405] width 44 height 37
type input "3:00 PM"
click at [748, 489] on span at bounding box center [764, 496] width 93 height 24
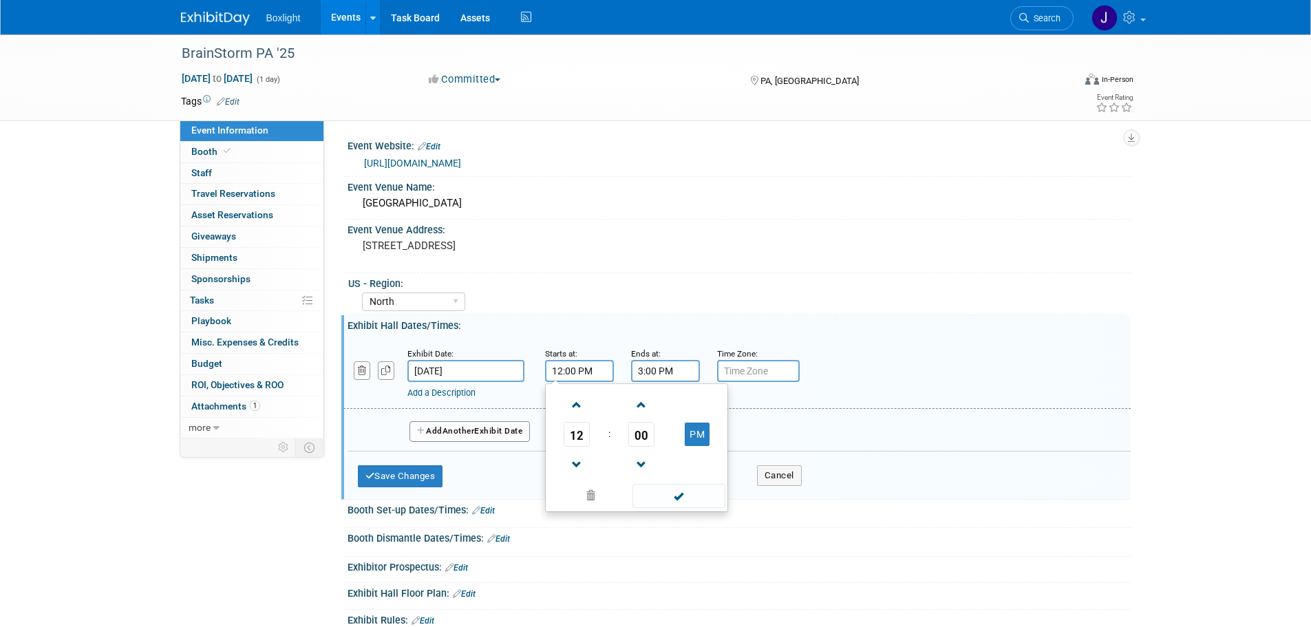
click at [577, 369] on input "12:00 PM" at bounding box center [579, 371] width 69 height 22
click at [579, 435] on span "12" at bounding box center [577, 434] width 26 height 25
click at [711, 409] on td "03" at bounding box center [703, 405] width 44 height 37
click at [652, 437] on span "00" at bounding box center [641, 434] width 26 height 25
drag, startPoint x: 658, startPoint y: 446, endPoint x: 658, endPoint y: 425, distance: 21.3
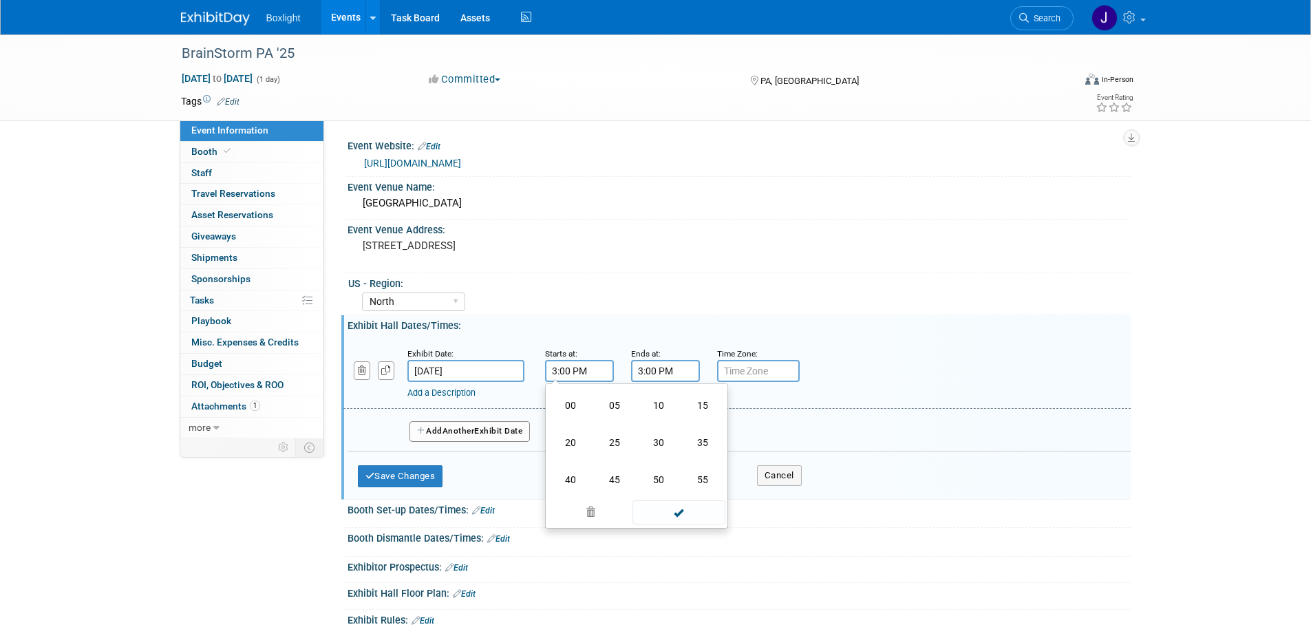
click at [658, 445] on td "30" at bounding box center [658, 442] width 44 height 37
type input "3:30 PM"
drag, startPoint x: 668, startPoint y: 493, endPoint x: 668, endPoint y: 468, distance: 25.5
click at [667, 493] on span at bounding box center [678, 496] width 93 height 24
click at [664, 363] on input "3:00 PM" at bounding box center [665, 371] width 69 height 22
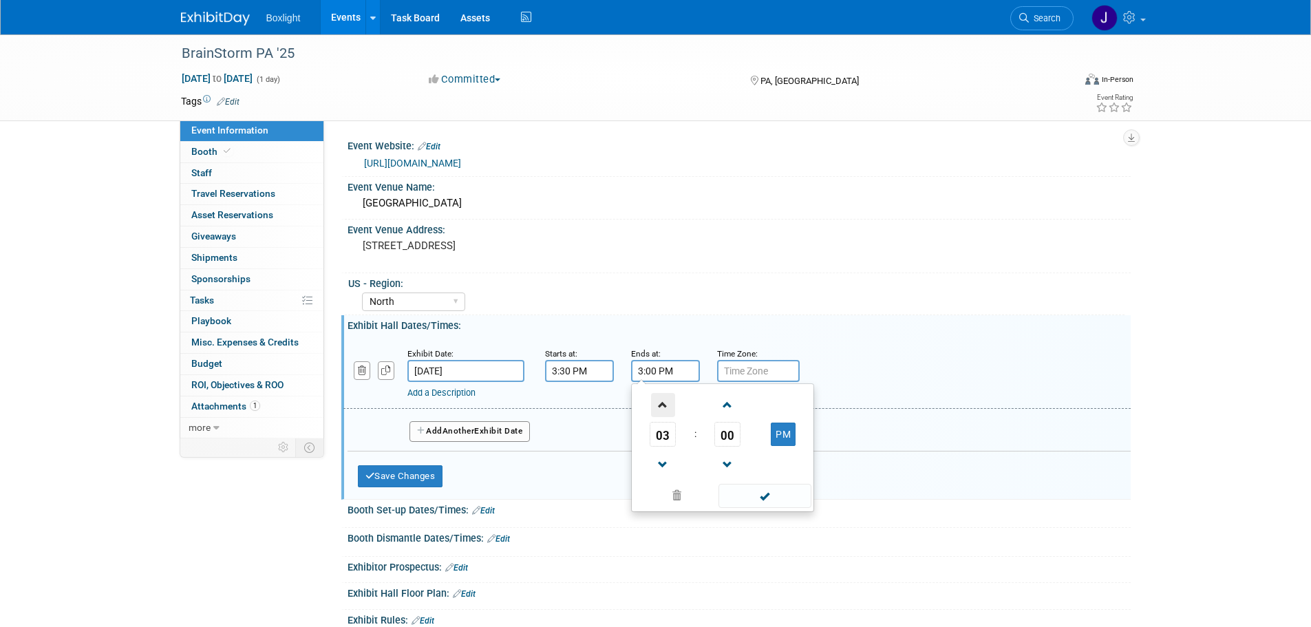
click at [660, 409] on span at bounding box center [663, 405] width 24 height 24
click at [733, 434] on span "00" at bounding box center [727, 434] width 26 height 25
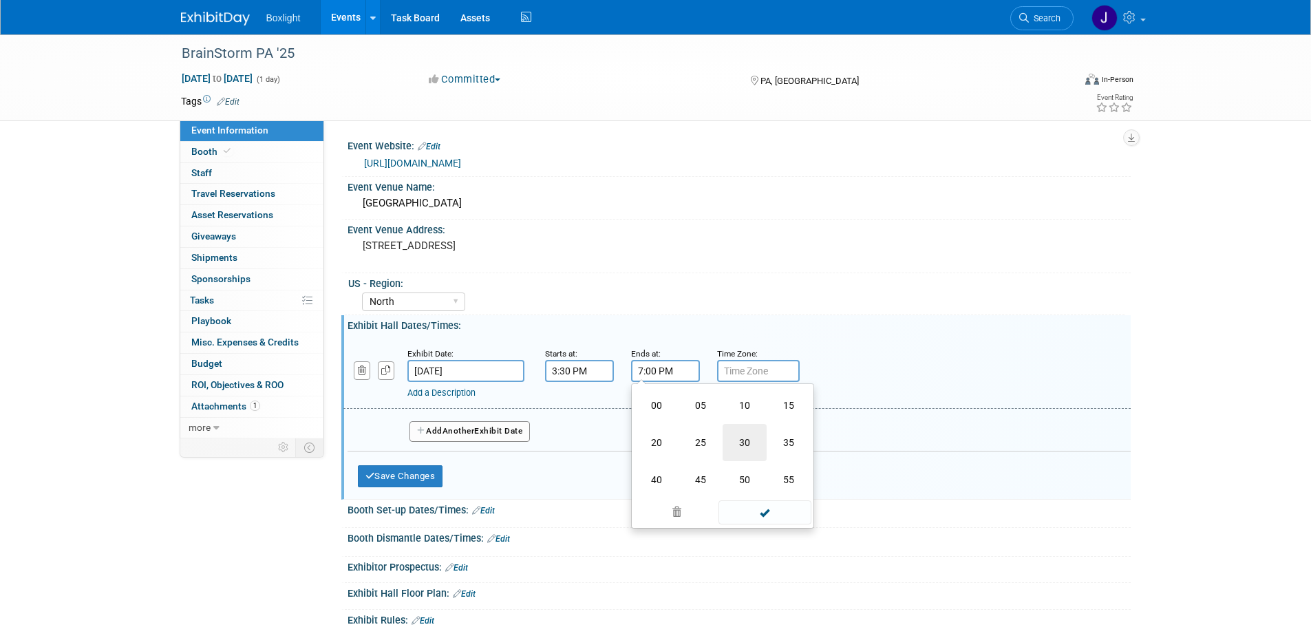
click at [739, 438] on td "30" at bounding box center [744, 442] width 44 height 37
type input "7:30 PM"
click at [747, 495] on span at bounding box center [764, 496] width 93 height 24
click at [398, 478] on button "Save Changes" at bounding box center [400, 476] width 85 height 22
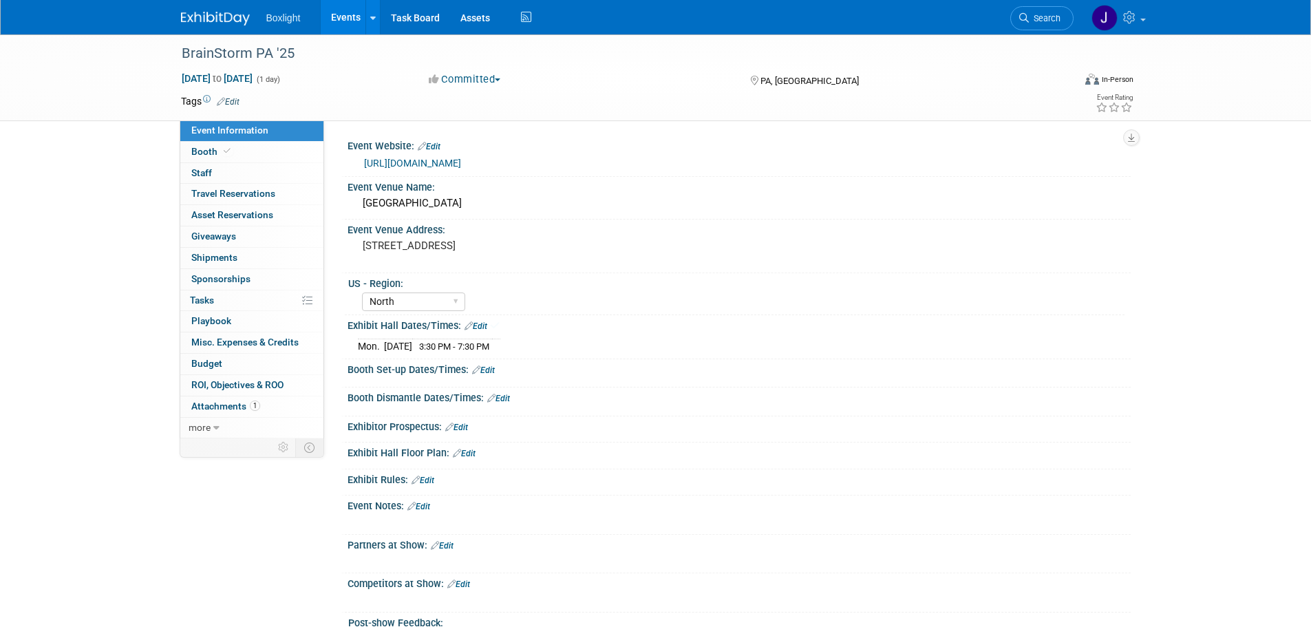
click at [489, 369] on link "Edit" at bounding box center [483, 370] width 23 height 10
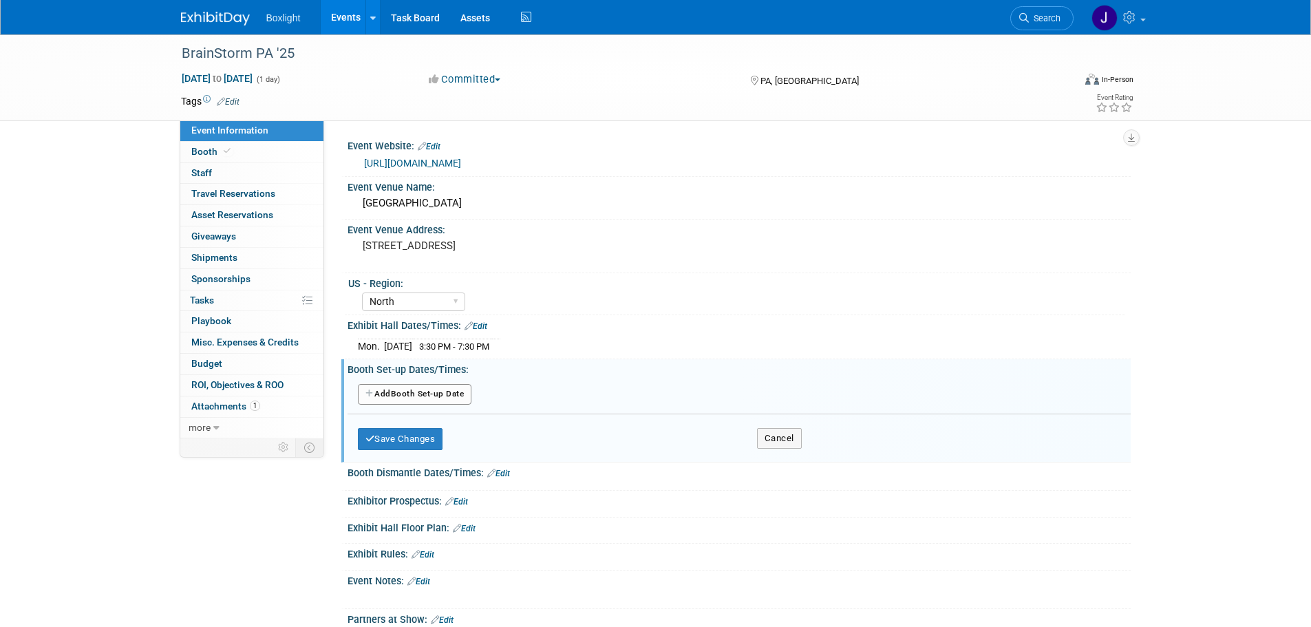
click at [440, 390] on button "Add Another Booth Set-up Date" at bounding box center [415, 394] width 114 height 21
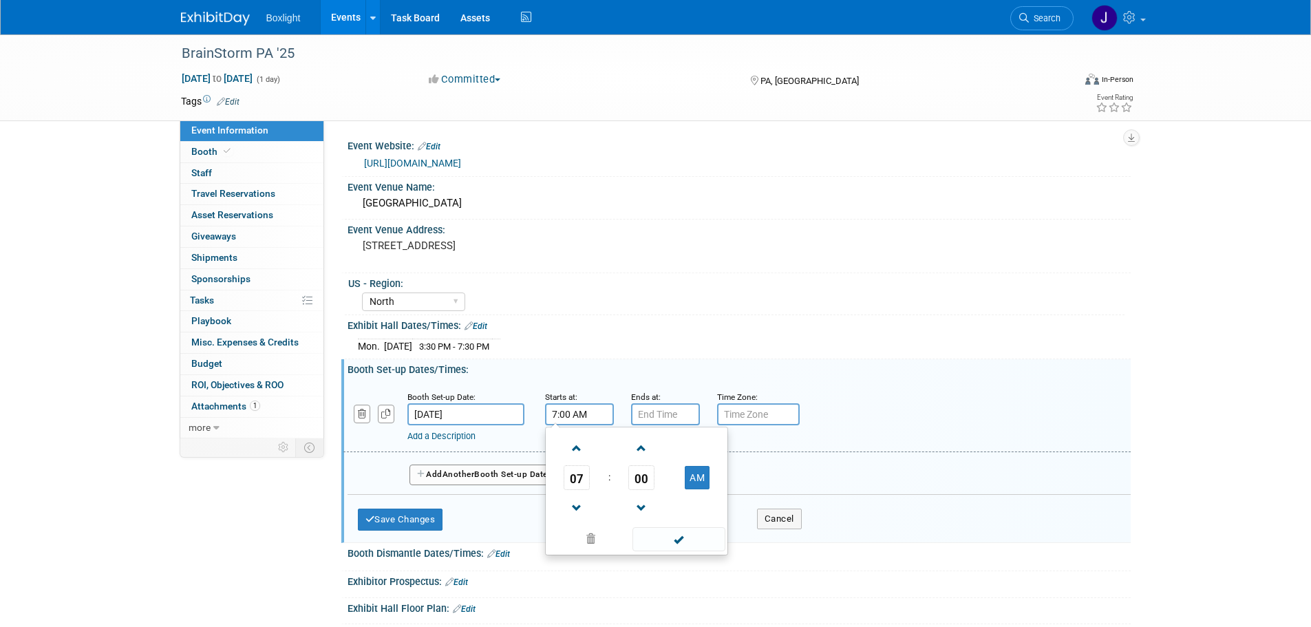
click at [579, 416] on input "7:00 AM" at bounding box center [579, 414] width 69 height 22
click at [583, 471] on span "07" at bounding box center [577, 477] width 26 height 25
click at [571, 448] on td "12" at bounding box center [570, 448] width 44 height 37
click at [706, 476] on button "AM" at bounding box center [697, 477] width 25 height 23
type input "12:00 PM"
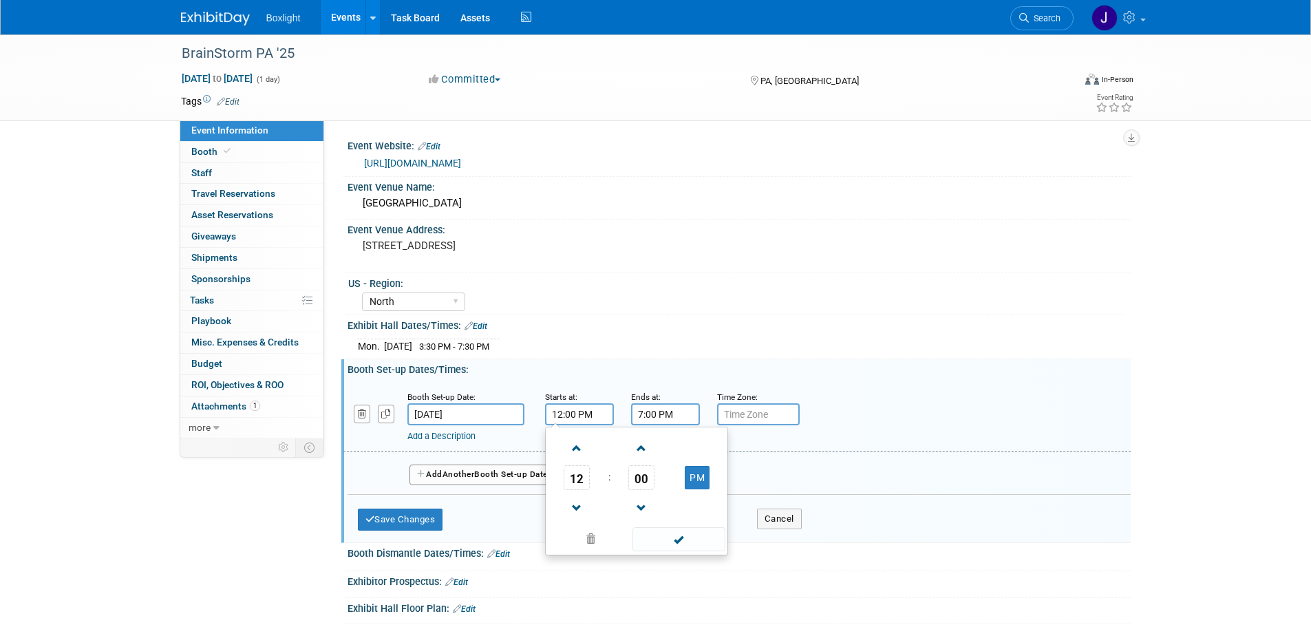
click at [669, 414] on input "7:00 PM" at bounding box center [665, 414] width 69 height 22
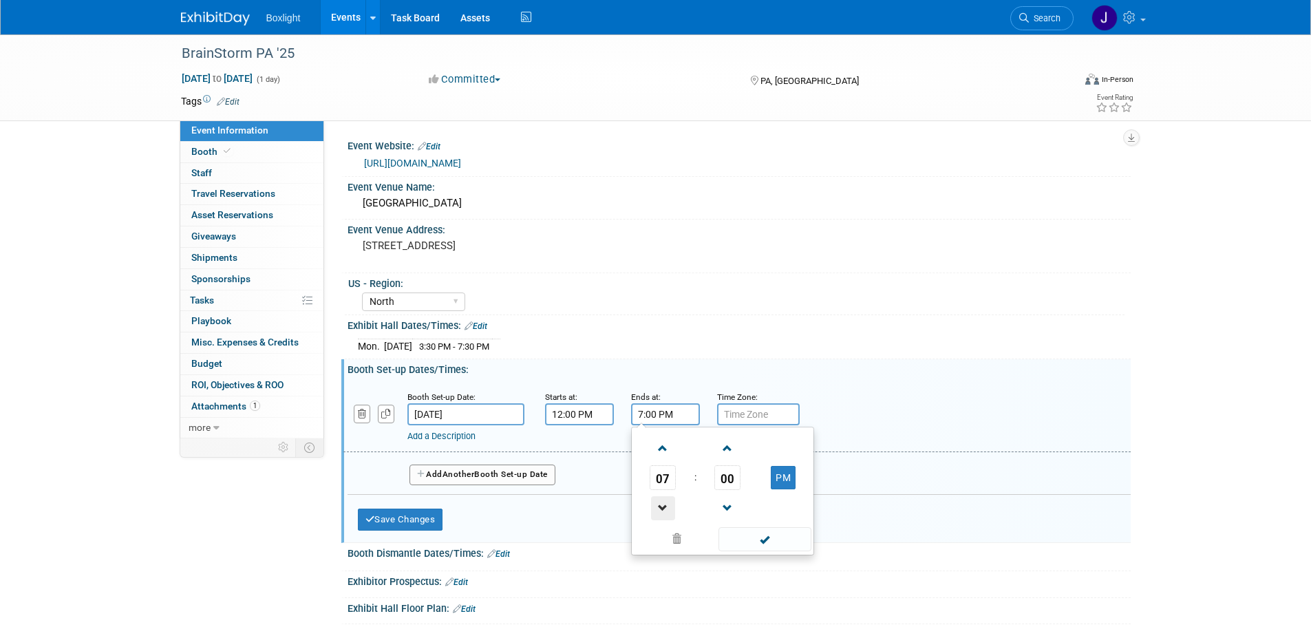
click at [658, 500] on span at bounding box center [663, 508] width 24 height 24
type input "3:00 PM"
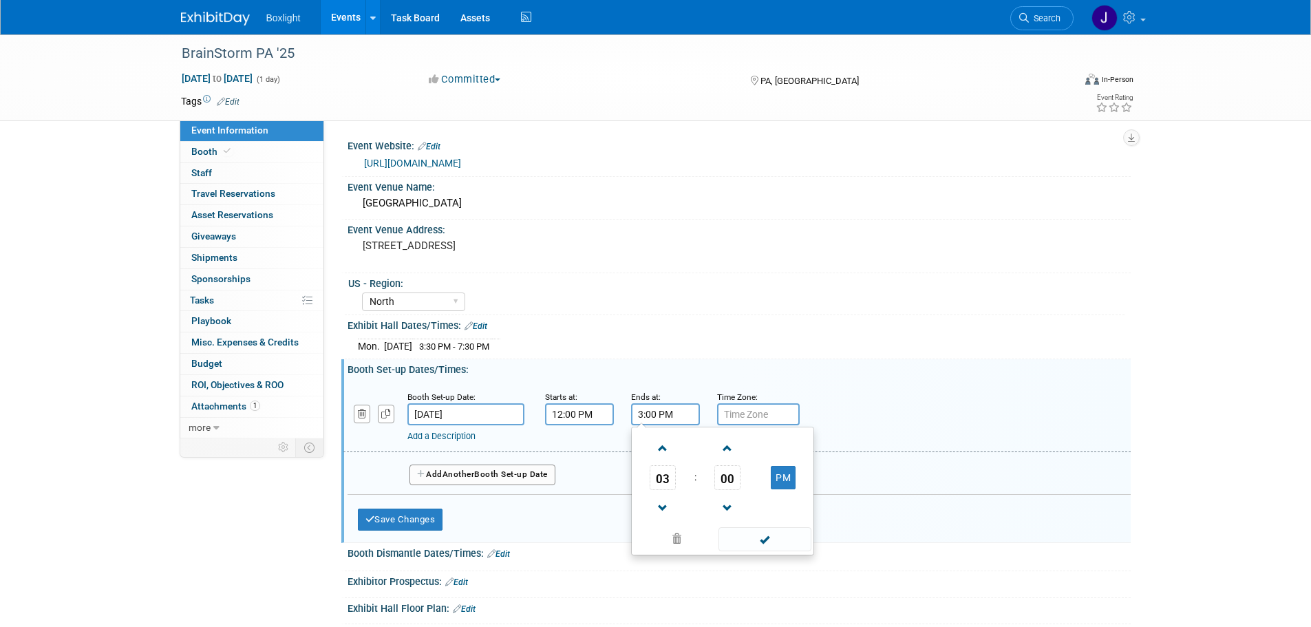
click at [746, 539] on span at bounding box center [764, 539] width 93 height 24
click at [418, 514] on button "Save Changes" at bounding box center [400, 519] width 85 height 22
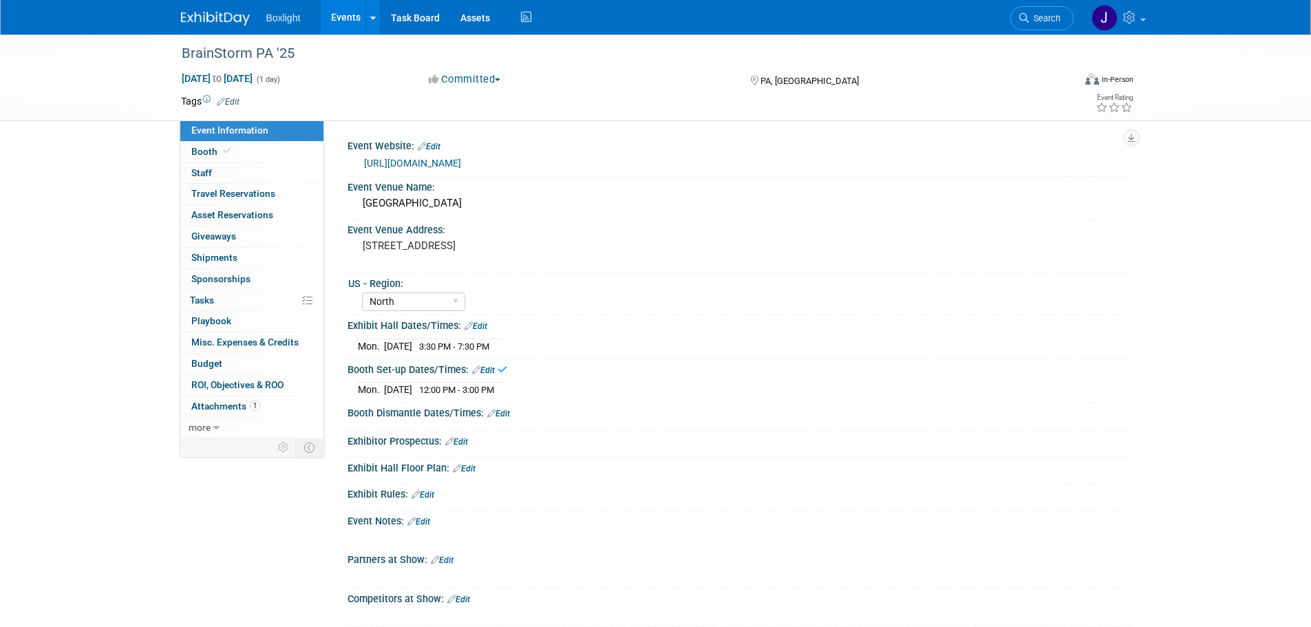
click at [504, 411] on link "Edit" at bounding box center [498, 414] width 23 height 10
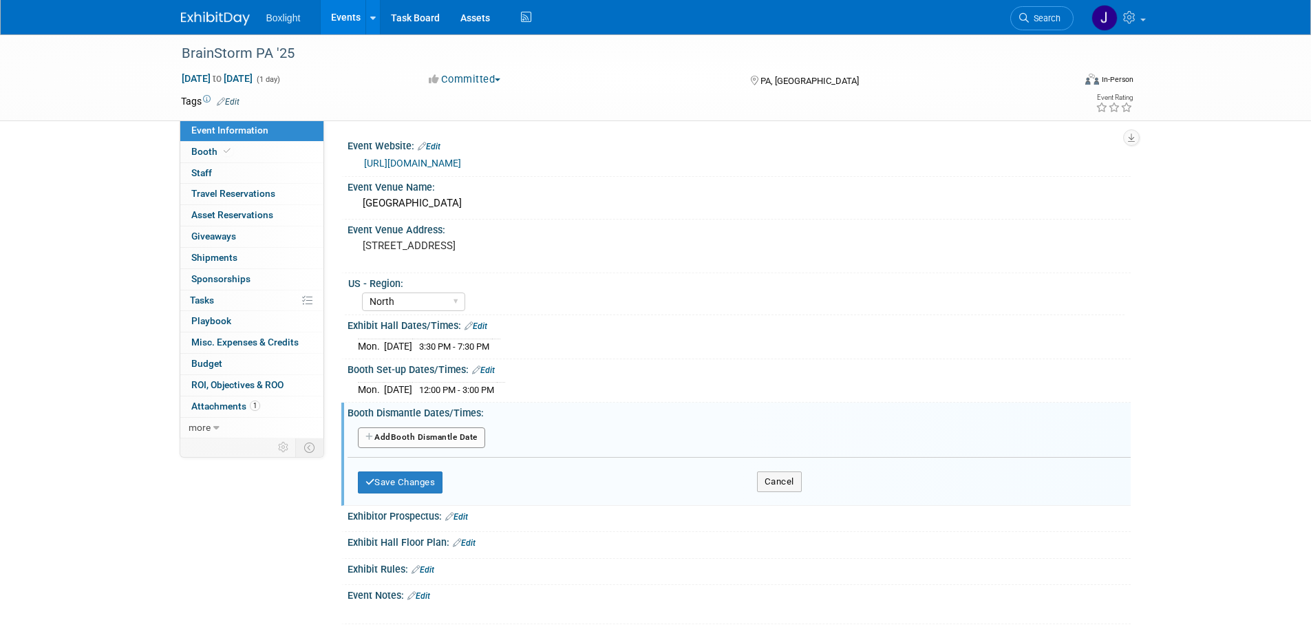
click at [424, 438] on button "Add Another Booth Dismantle Date" at bounding box center [421, 437] width 127 height 21
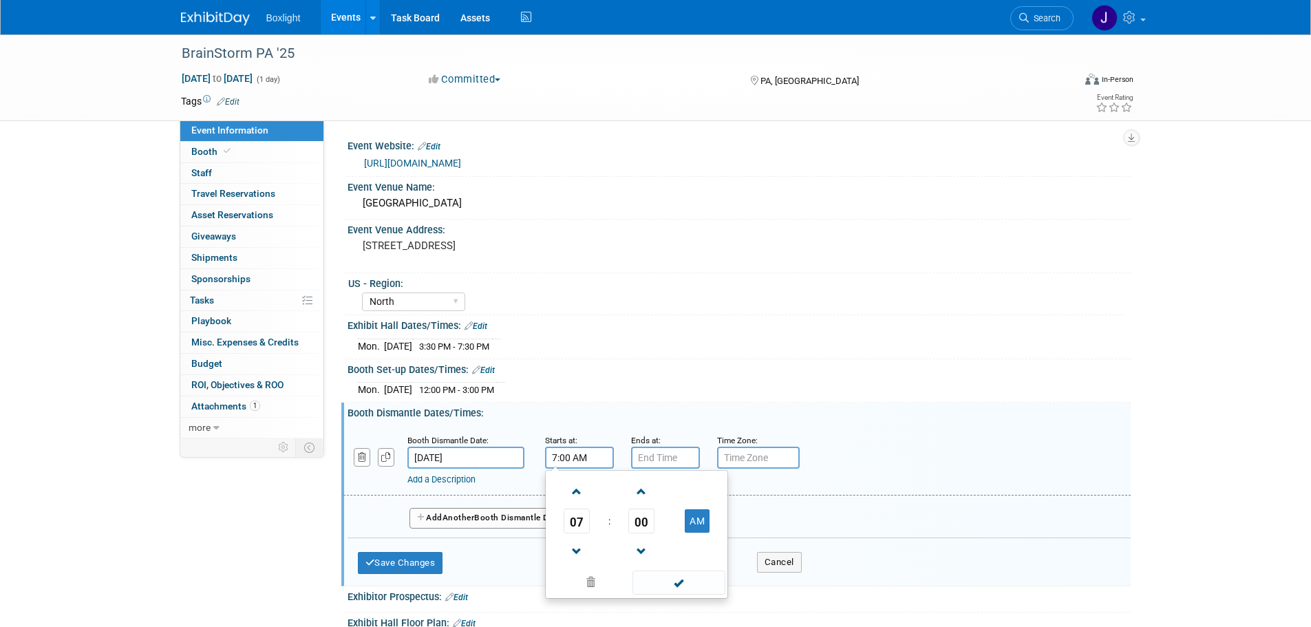
click at [563, 453] on input "7:00 AM" at bounding box center [579, 458] width 69 height 22
click at [638, 522] on span "00" at bounding box center [641, 520] width 26 height 25
click at [667, 530] on td "30" at bounding box center [658, 529] width 44 height 37
click at [705, 530] on button "AM" at bounding box center [697, 520] width 25 height 23
type input "7:30 PM"
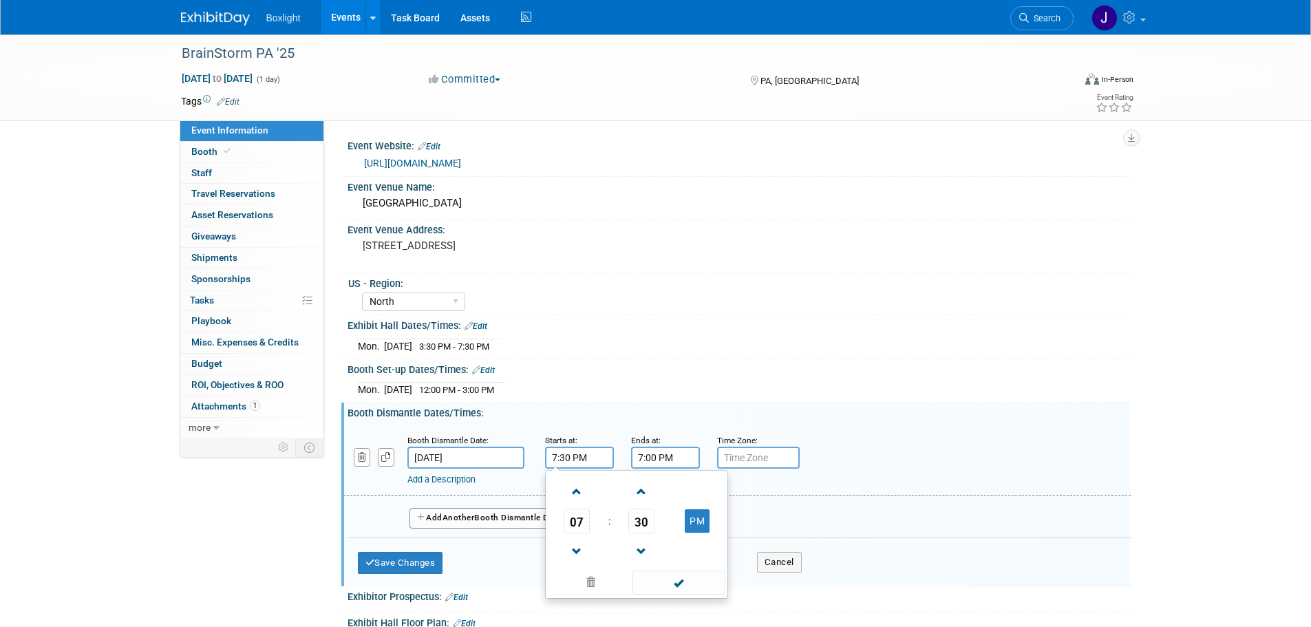
click at [686, 451] on input "7:00 PM" at bounding box center [665, 458] width 69 height 22
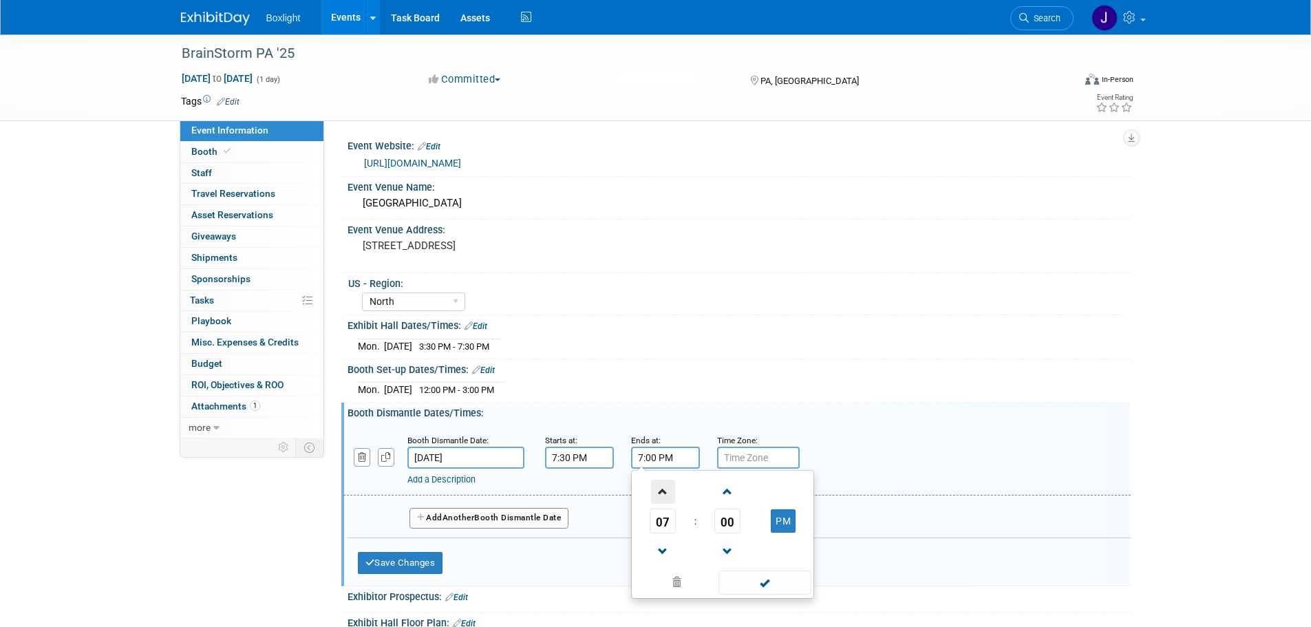
click at [661, 497] on span at bounding box center [663, 492] width 24 height 24
type input "9:00 PM"
click at [747, 580] on span at bounding box center [764, 582] width 93 height 24
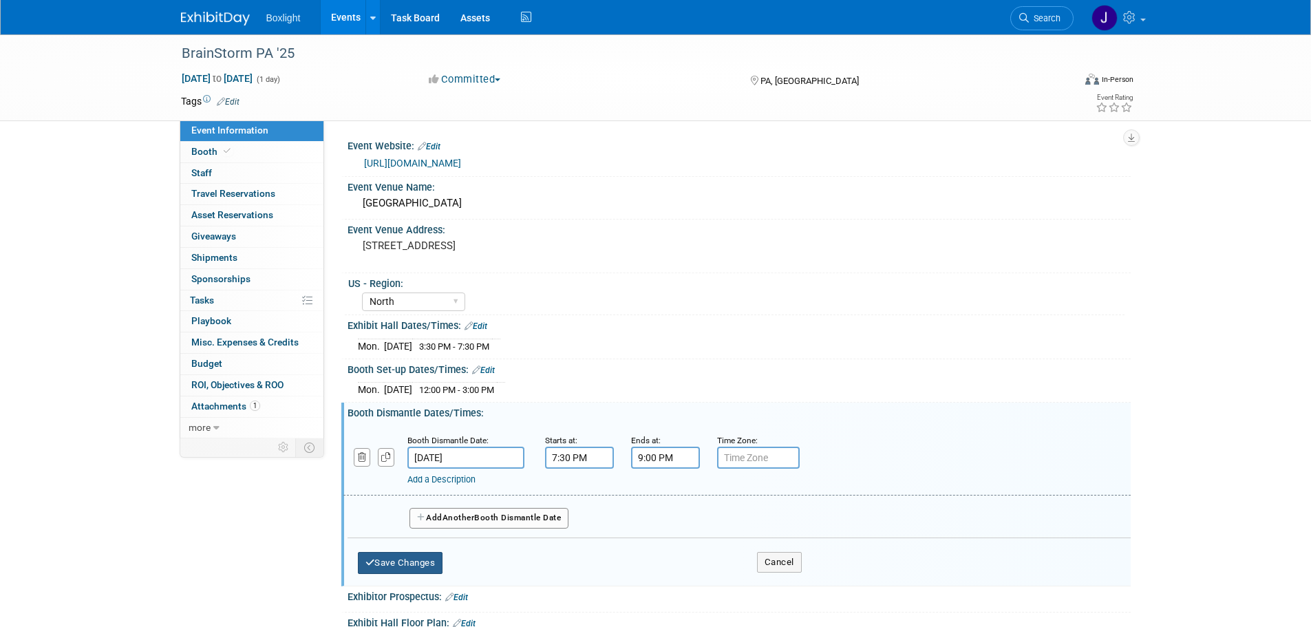
click at [428, 560] on button "Save Changes" at bounding box center [400, 563] width 85 height 22
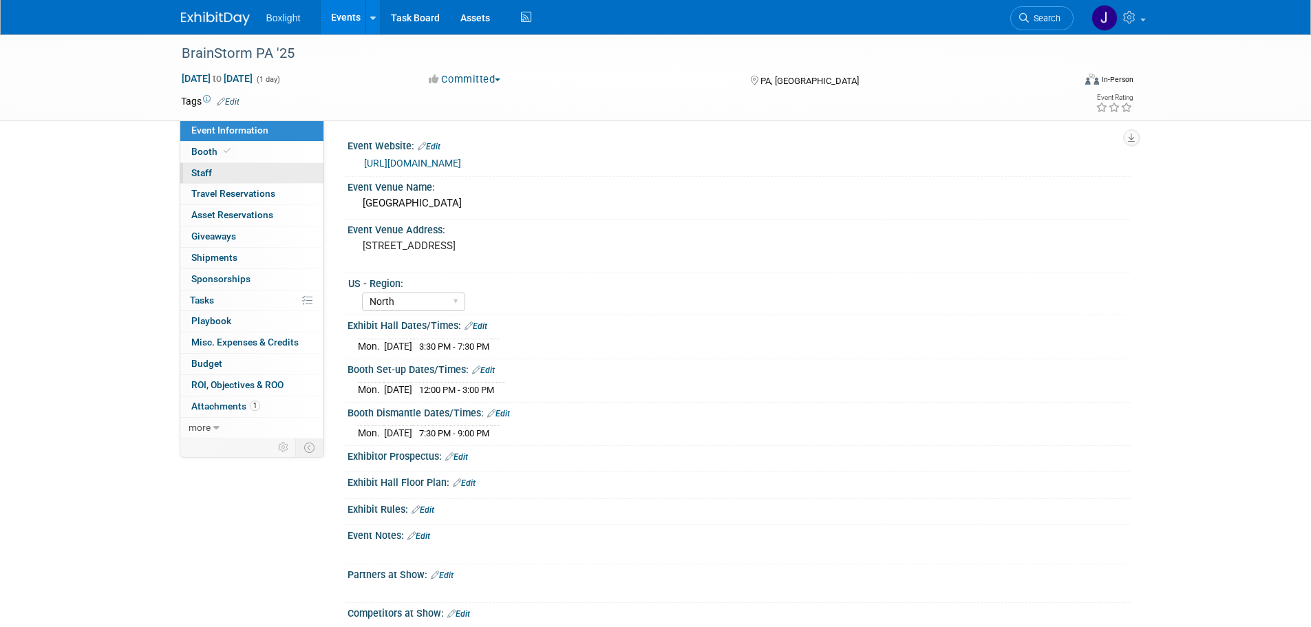
click at [207, 166] on link "0 Staff 0" at bounding box center [251, 173] width 143 height 21
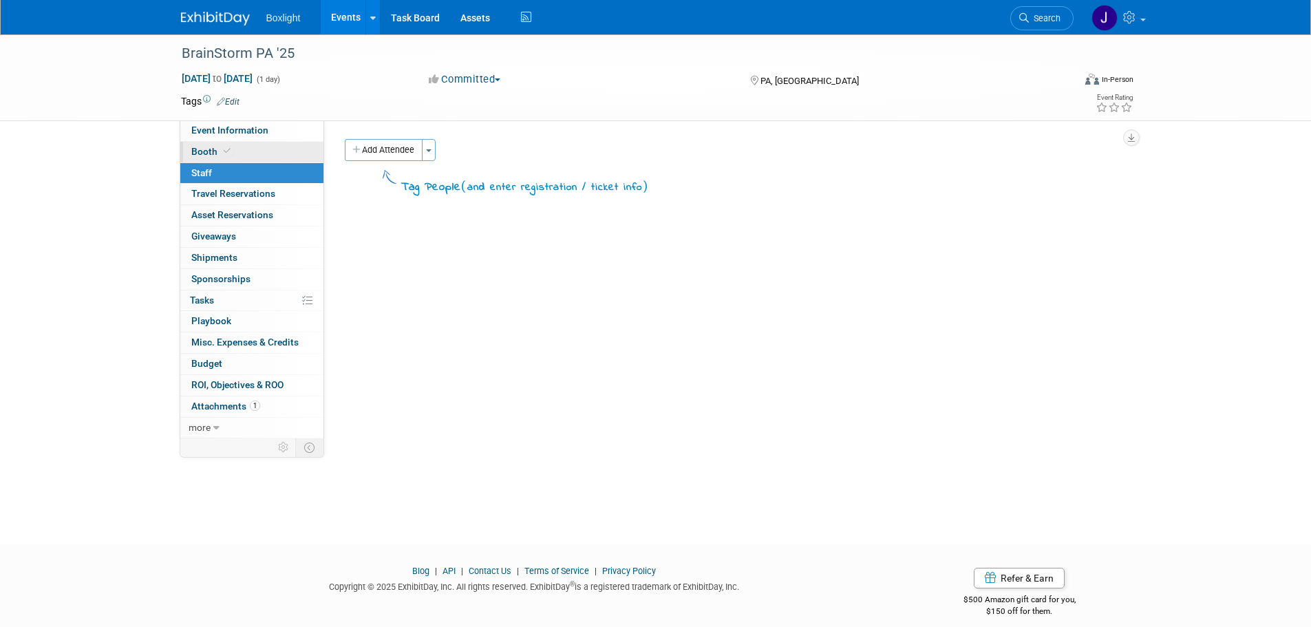
click at [202, 154] on span "Booth" at bounding box center [212, 151] width 42 height 11
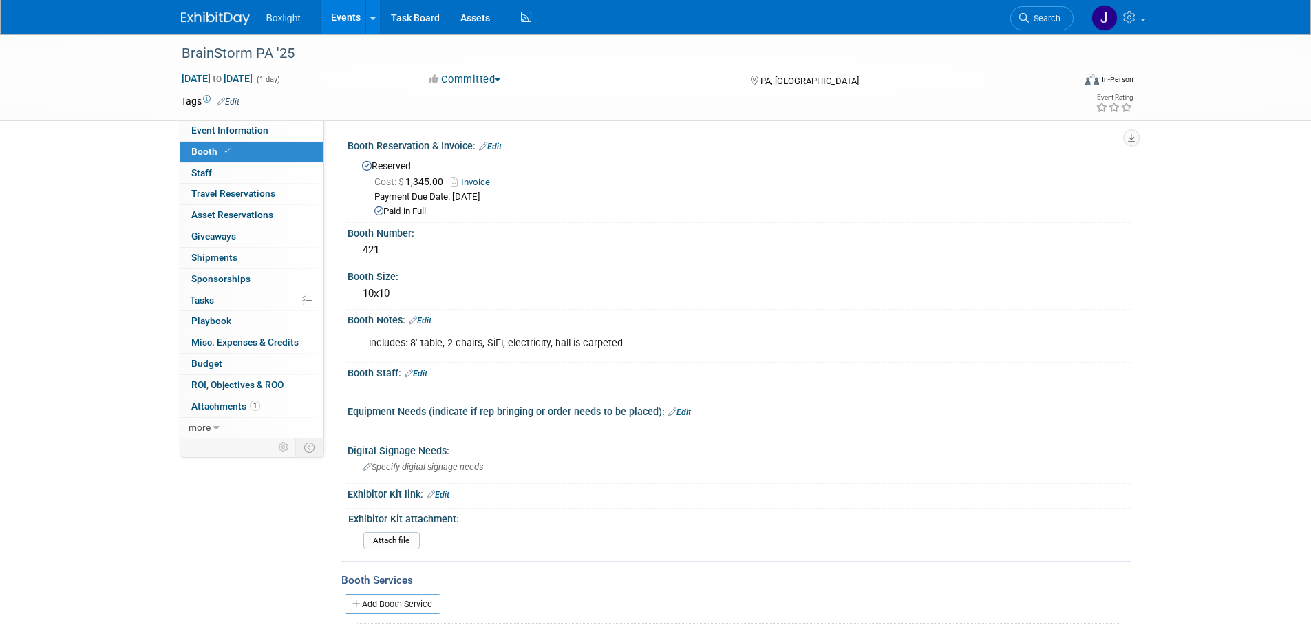
click at [436, 373] on div "Booth Staff: Edit" at bounding box center [738, 372] width 783 height 18
click at [425, 373] on link "Edit" at bounding box center [416, 374] width 23 height 10
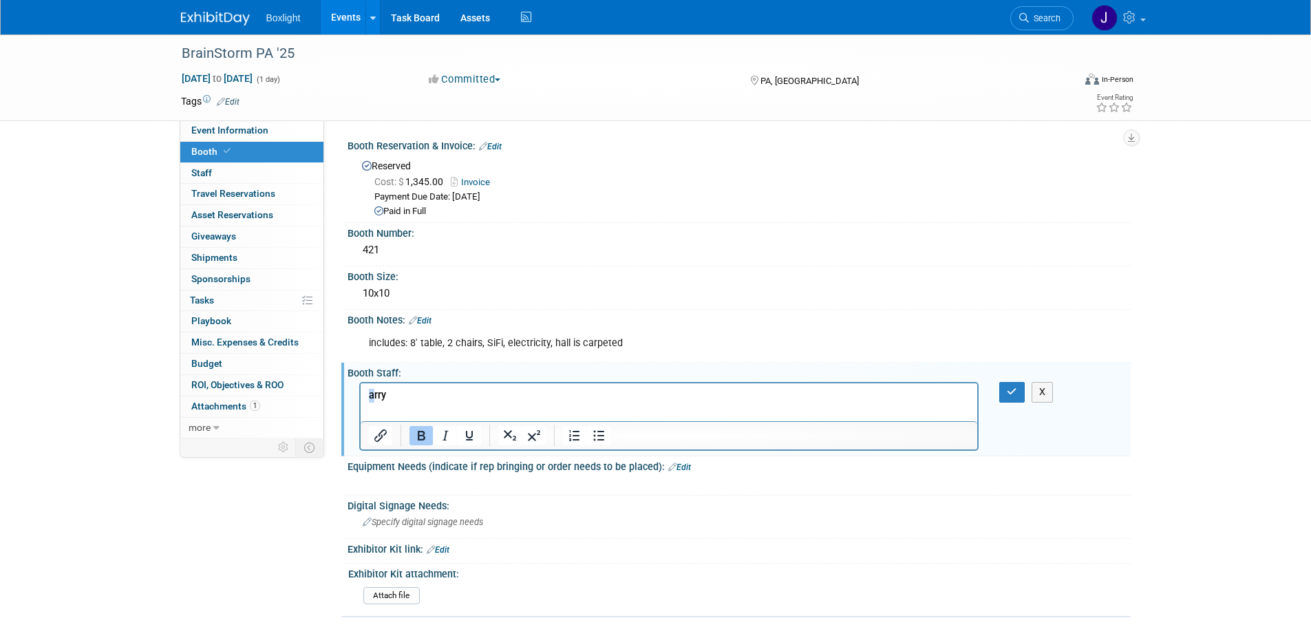
click at [370, 393] on b "﻿arry" at bounding box center [376, 395] width 17 height 12
click at [363, 394] on html "﻿arry" at bounding box center [668, 392] width 617 height 19
drag, startPoint x: 397, startPoint y: 390, endPoint x: 367, endPoint y: 396, distance: 30.9
click at [367, 396] on body "B﻿arry" at bounding box center [668, 396] width 603 height 14
drag, startPoint x: 422, startPoint y: 433, endPoint x: 456, endPoint y: 438, distance: 34.1
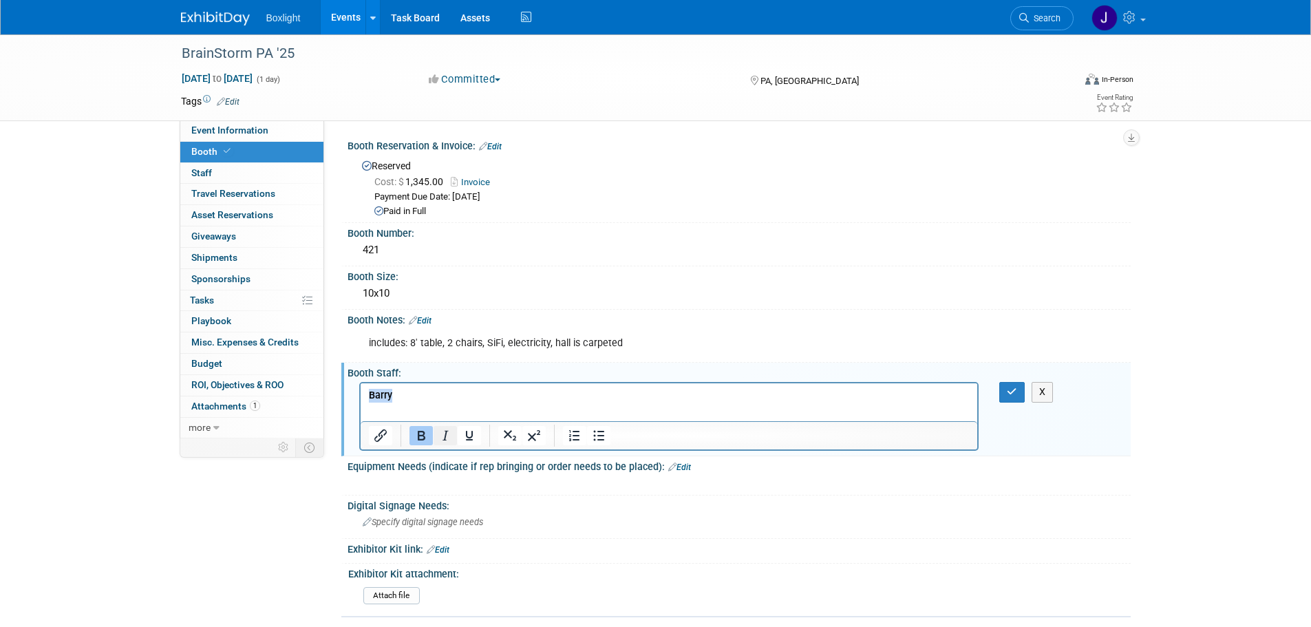
click at [422, 434] on icon "Bold" at bounding box center [421, 435] width 17 height 17
click at [1021, 395] on button "button" at bounding box center [1011, 392] width 25 height 20
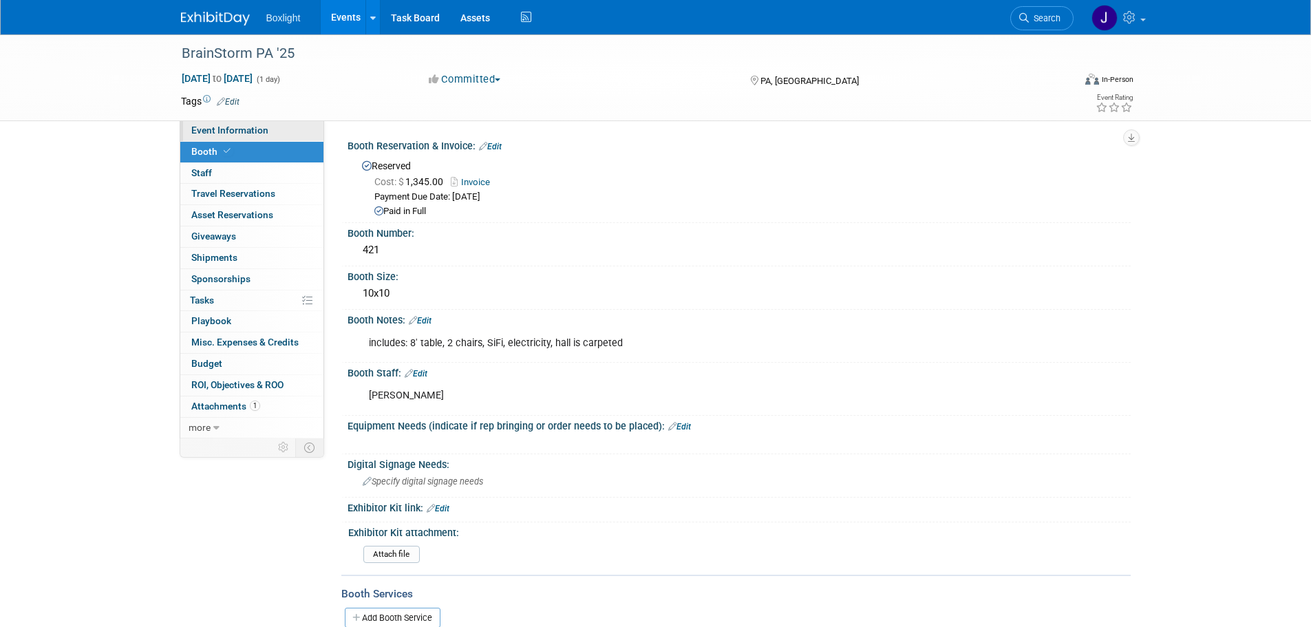
click at [207, 129] on span "Event Information" at bounding box center [229, 130] width 77 height 11
select select "North"
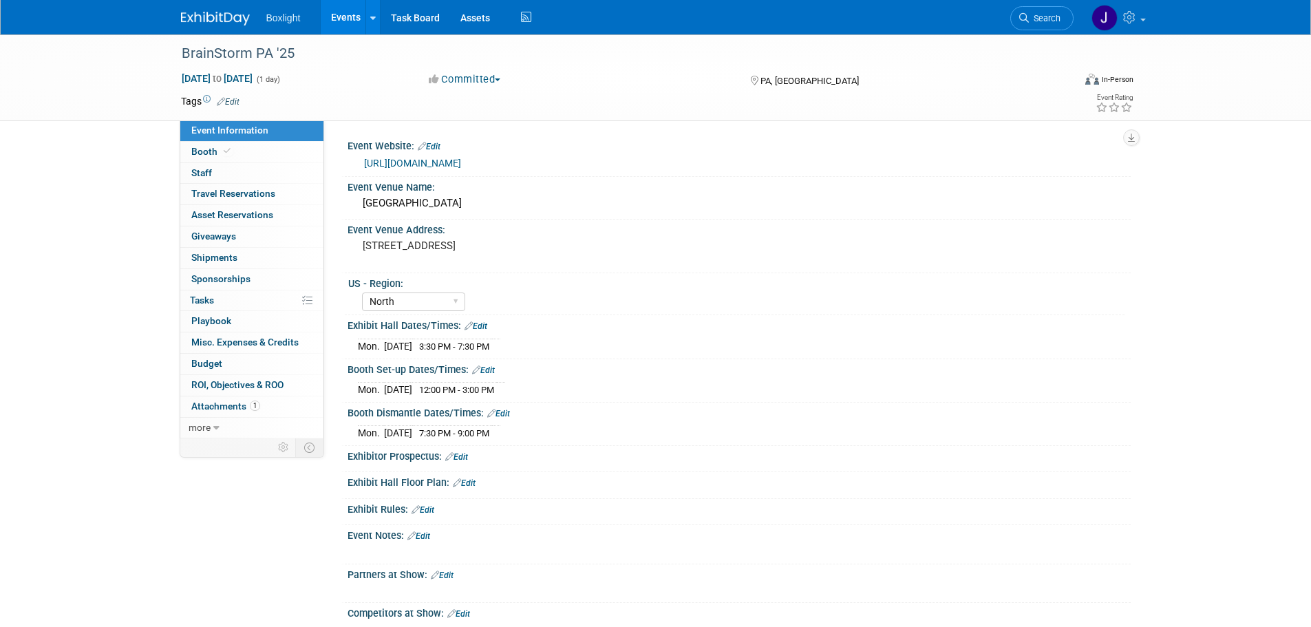
click at [340, 21] on link "Events" at bounding box center [346, 17] width 50 height 34
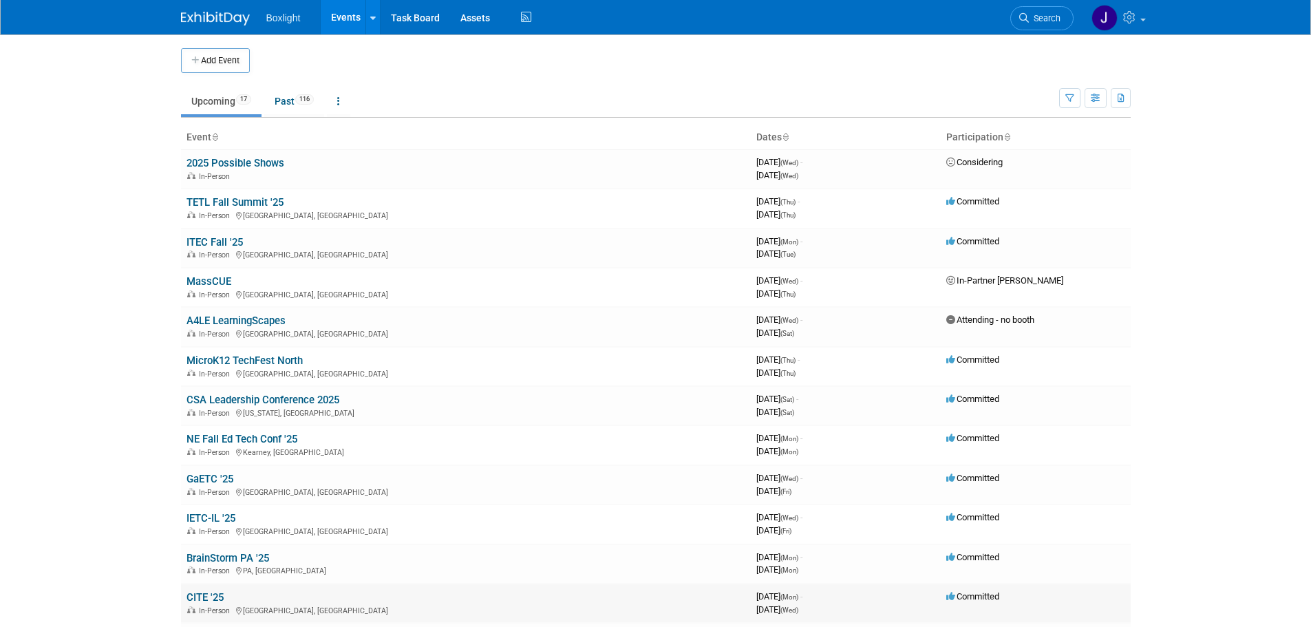
click at [202, 599] on link "CITE '25" at bounding box center [204, 597] width 37 height 12
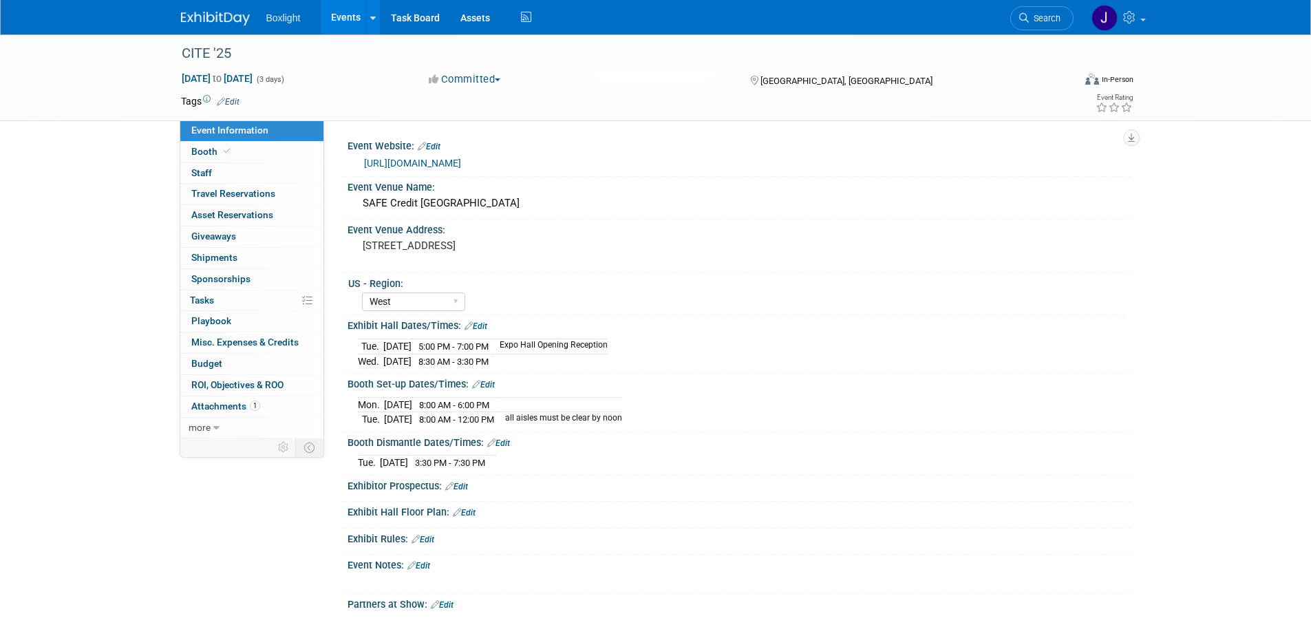
select select "West"
click at [478, 324] on link "Edit" at bounding box center [475, 326] width 23 height 10
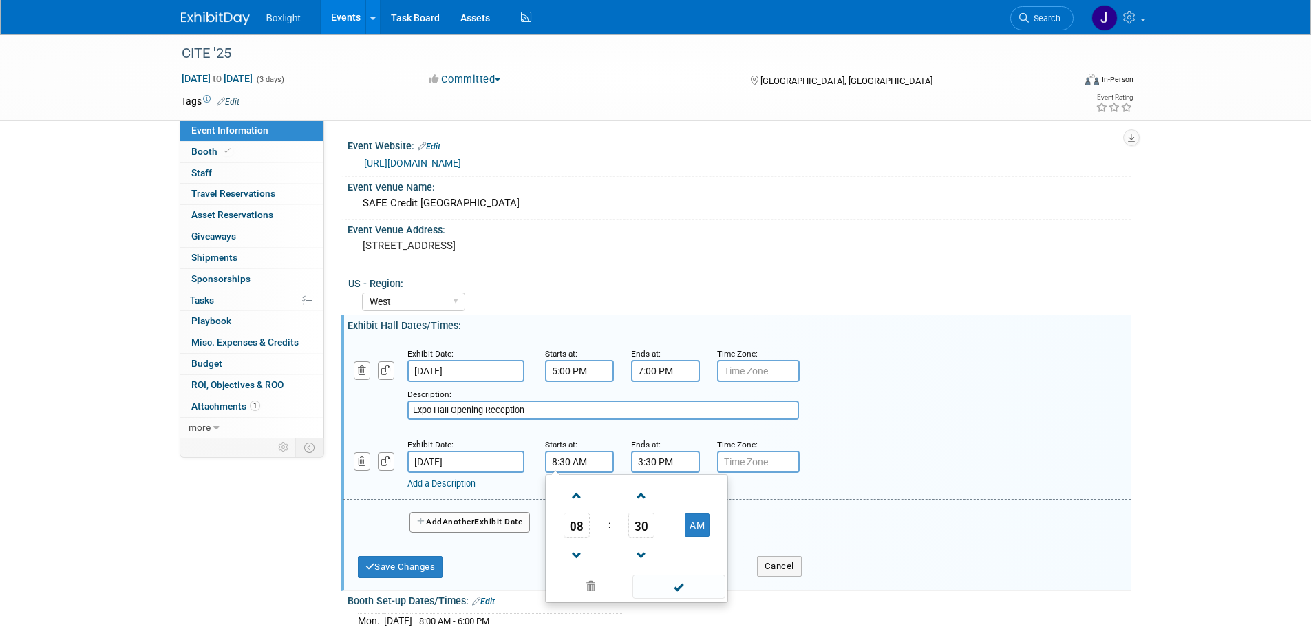
click at [563, 465] on input "8:30 AM" at bounding box center [579, 462] width 69 height 22
click at [581, 556] on span at bounding box center [577, 556] width 24 height 24
click at [637, 531] on span "30" at bounding box center [641, 525] width 26 height 25
click at [571, 500] on td "00" at bounding box center [570, 496] width 44 height 37
type input "7:00 AM"
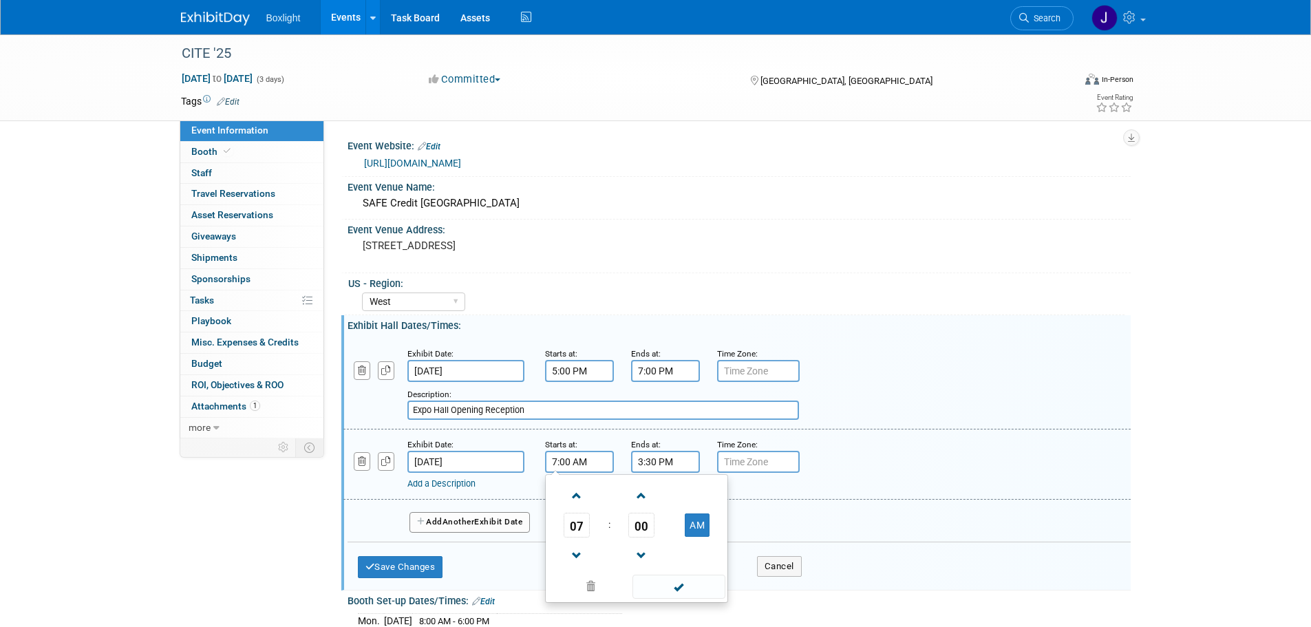
drag, startPoint x: 692, startPoint y: 587, endPoint x: 681, endPoint y: 571, distance: 18.9
click at [689, 586] on span at bounding box center [678, 587] width 93 height 24
click at [404, 564] on button "Save Changes" at bounding box center [400, 567] width 85 height 22
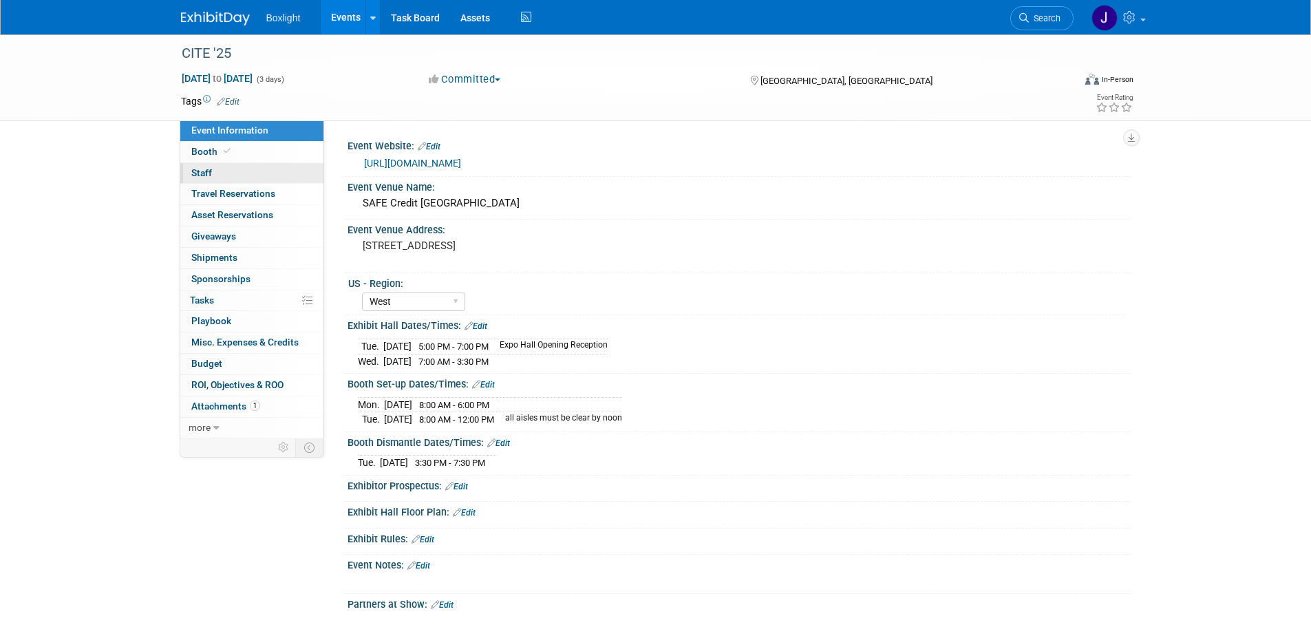
click at [224, 173] on link "0 Staff 0" at bounding box center [251, 173] width 143 height 21
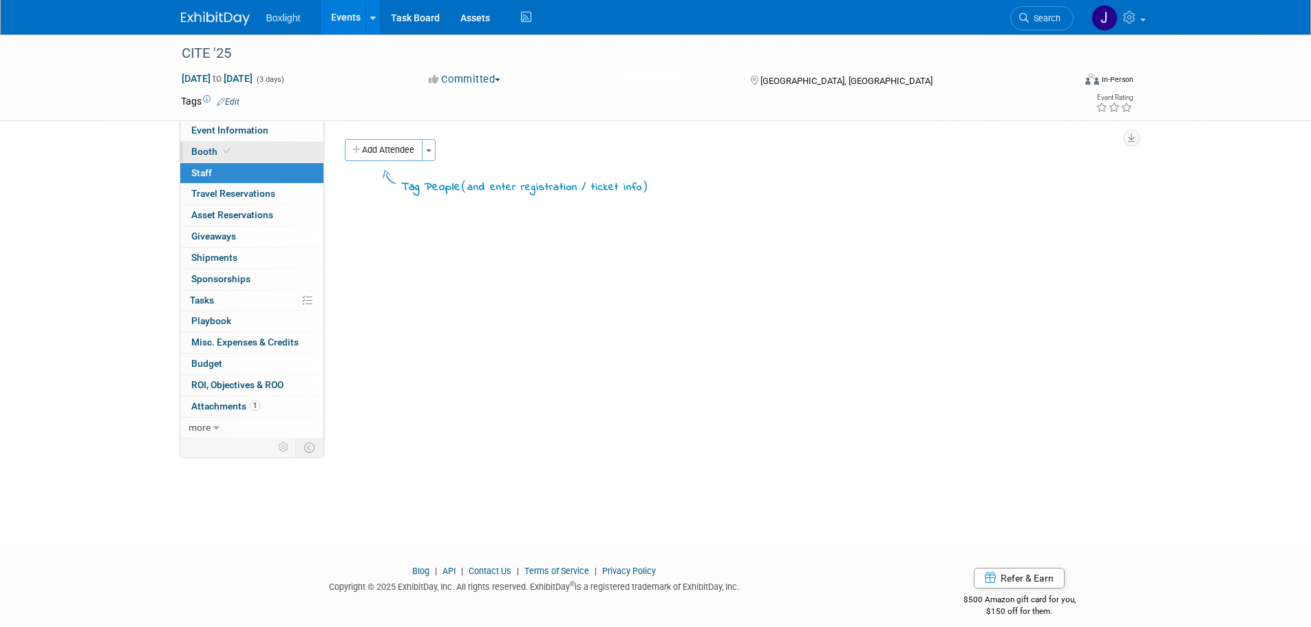
click at [224, 156] on span at bounding box center [227, 151] width 12 height 10
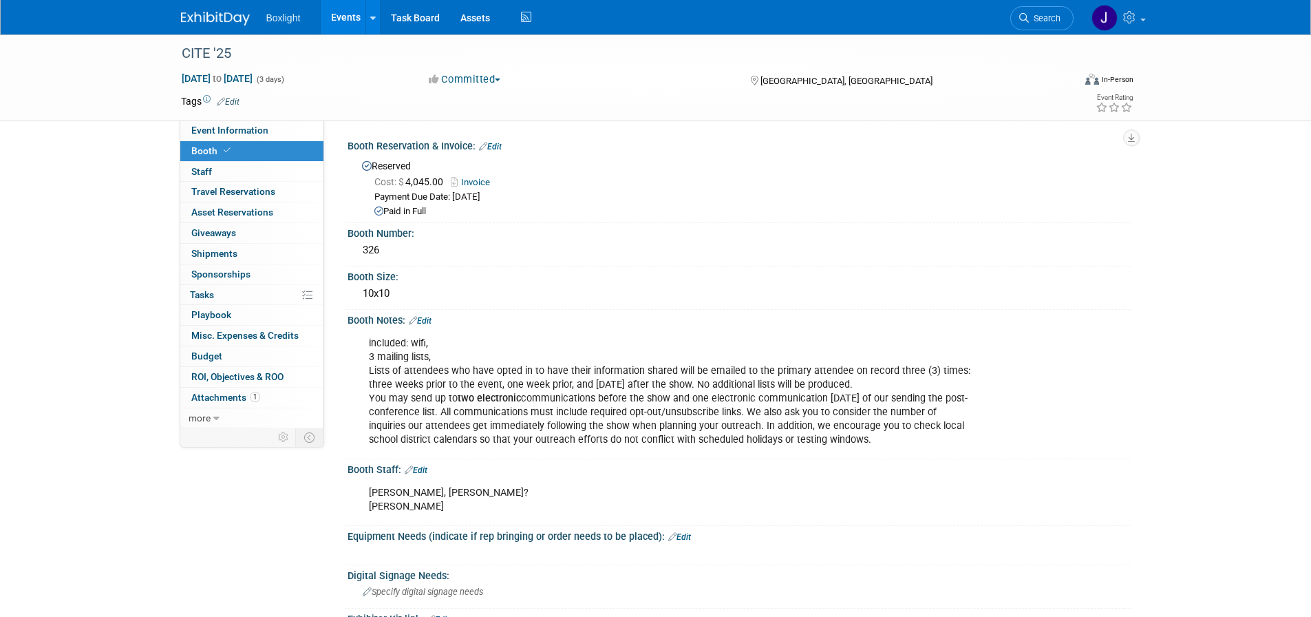
click at [352, 18] on link "Events" at bounding box center [346, 17] width 50 height 34
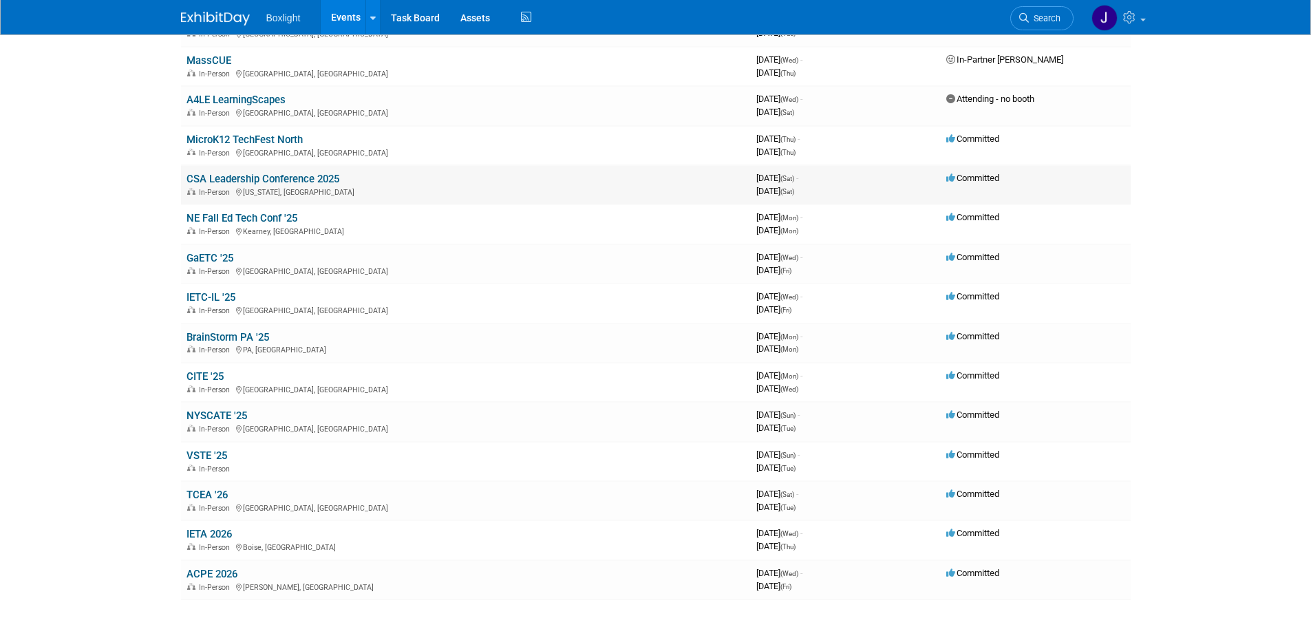
scroll to position [69, 0]
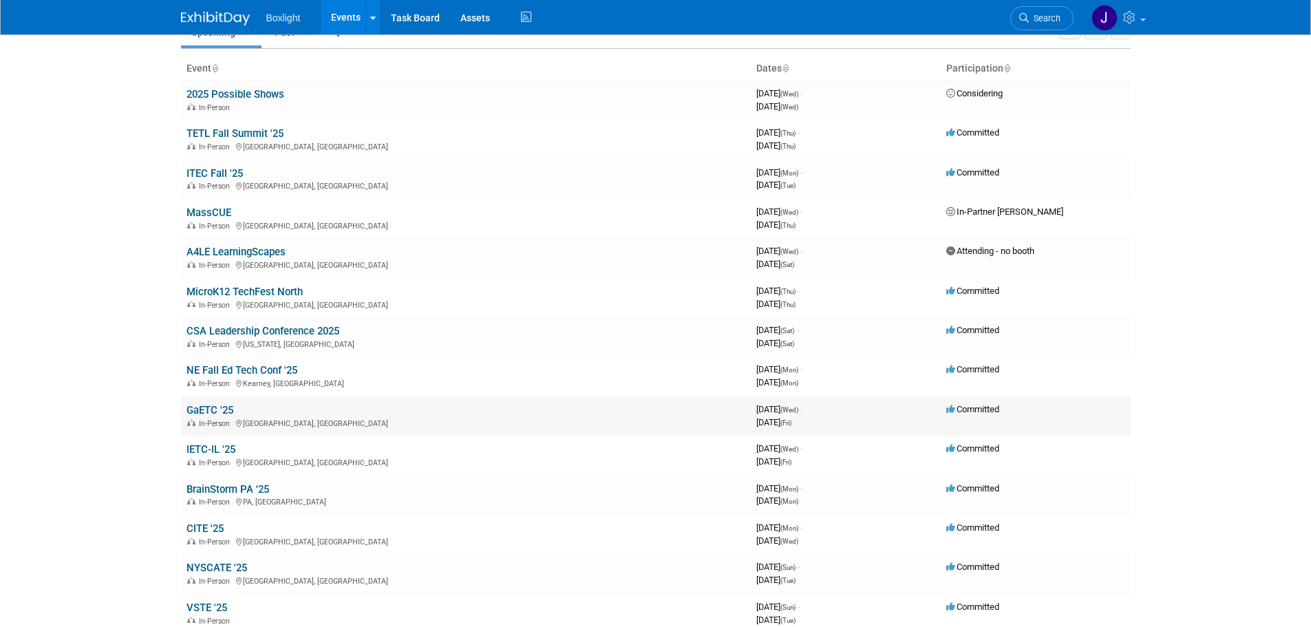
click at [207, 406] on link "GaETC '25" at bounding box center [209, 410] width 47 height 12
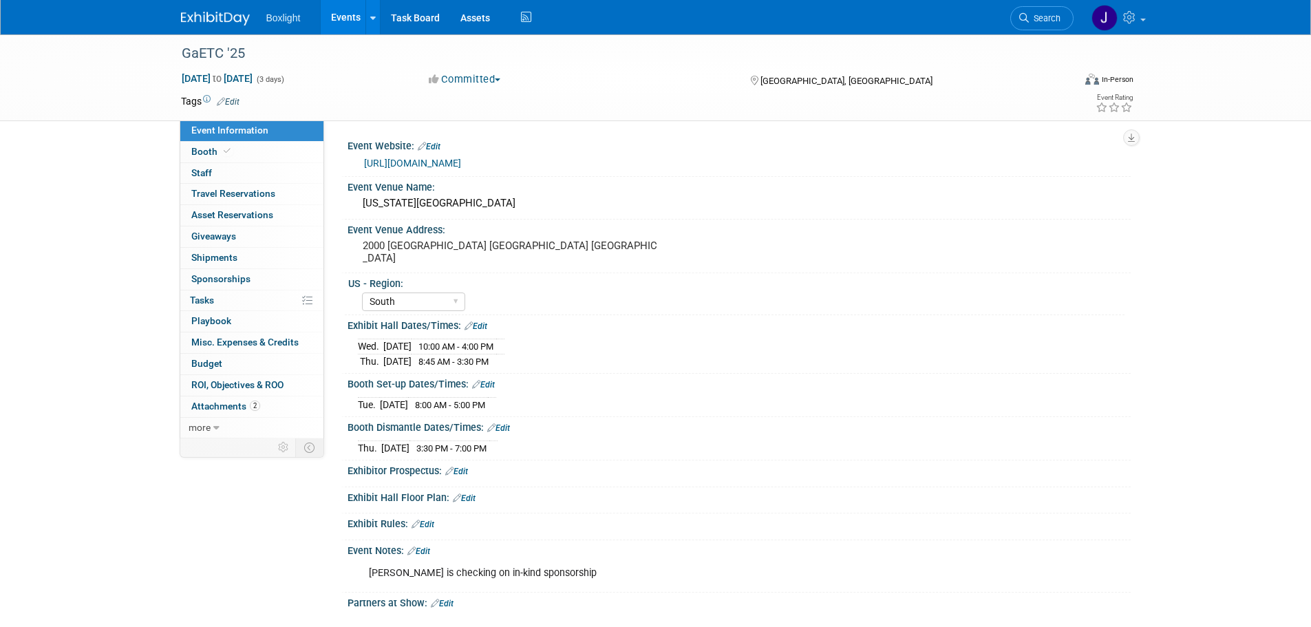
select select "South"
click at [219, 154] on span "Booth" at bounding box center [212, 151] width 42 height 11
